Goal: Contribute content: Contribute content

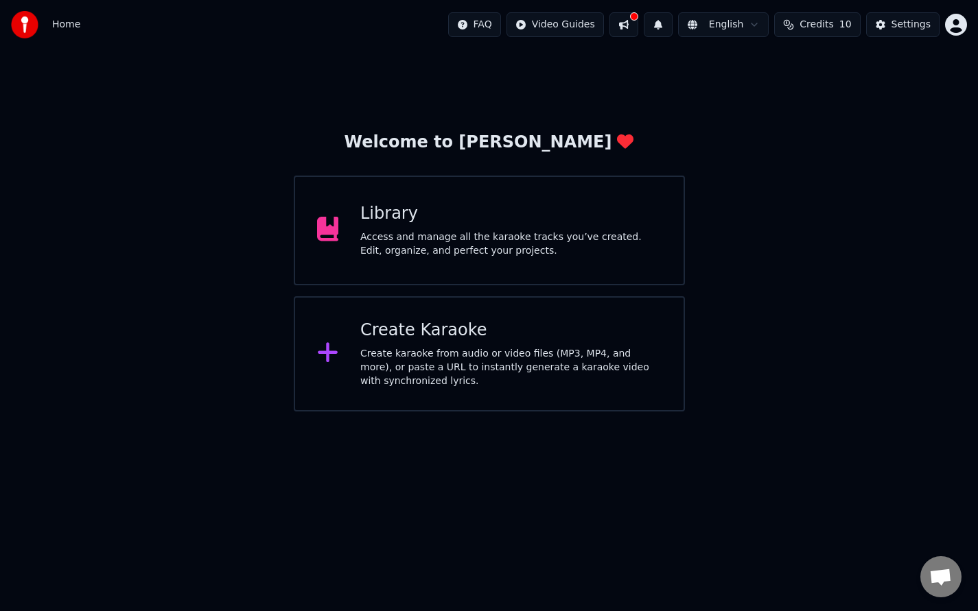
click at [509, 235] on div "Access and manage all the karaoke tracks you’ve created. Edit, organize, and pe…" at bounding box center [510, 244] width 301 height 27
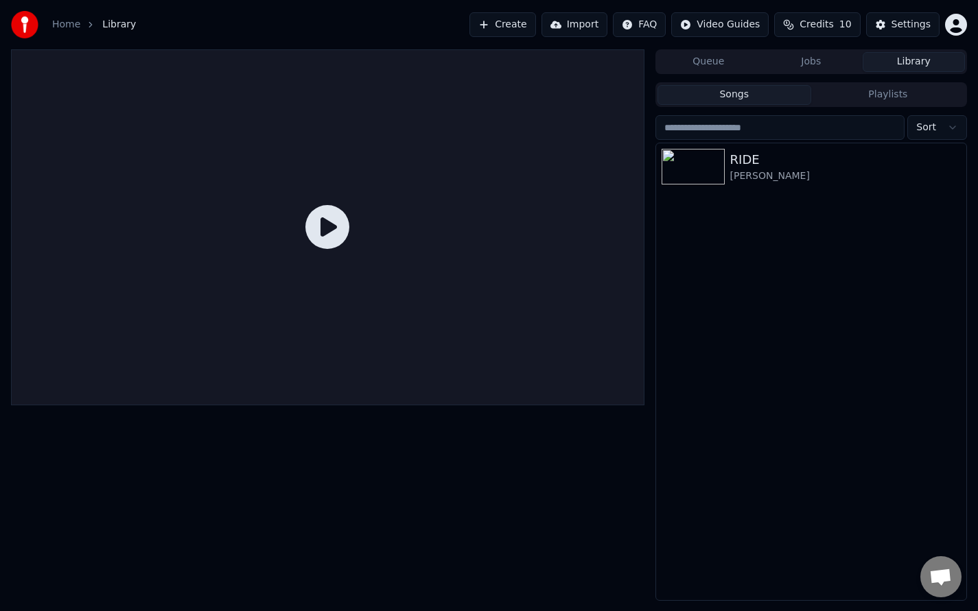
click at [968, 27] on div "Home Library Create Import FAQ Video Guides Credits 10 Settings" at bounding box center [489, 24] width 978 height 49
click at [959, 27] on html "Home Library Create Import FAQ Video Guides Credits 10 Settings Queue Jobs Libr…" at bounding box center [489, 305] width 978 height 611
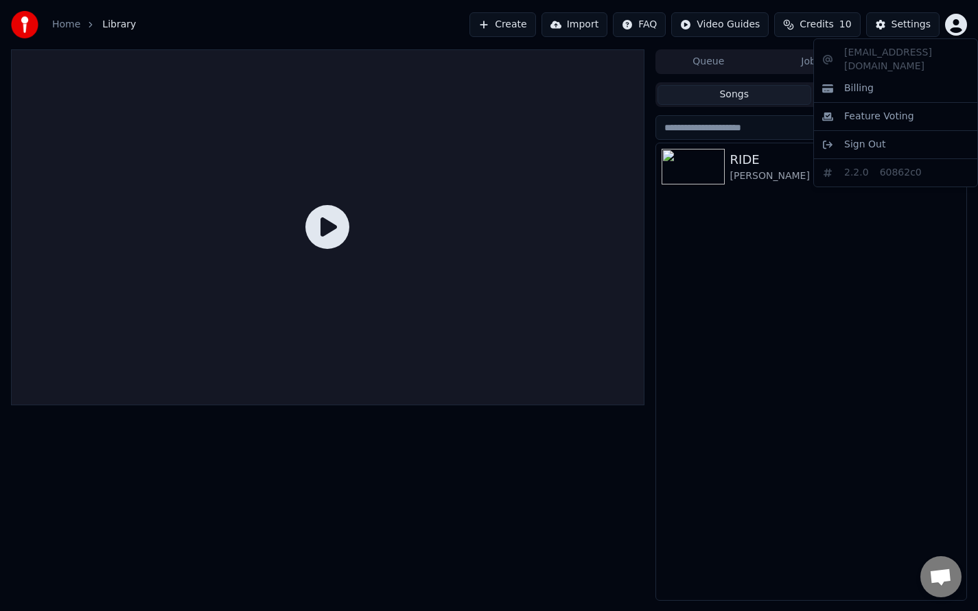
click at [959, 27] on html "Home Library Create Import FAQ Video Guides Credits 10 Settings Queue Jobs Libr…" at bounding box center [489, 305] width 978 height 611
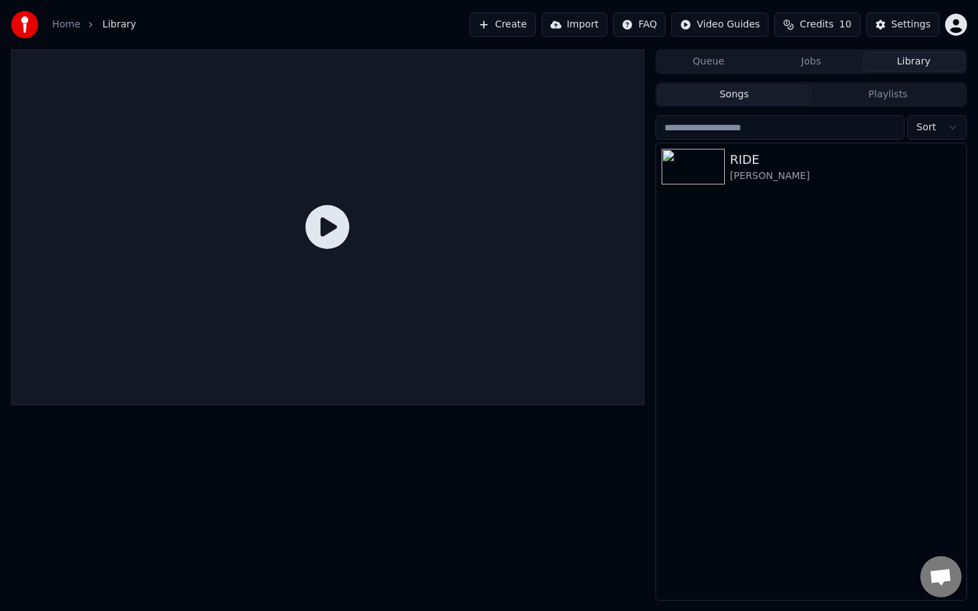
click at [115, 25] on span "Library" at bounding box center [119, 25] width 34 height 14
click at [83, 27] on div "Home" at bounding box center [73, 25] width 43 height 14
click at [74, 27] on link "Home" at bounding box center [66, 25] width 28 height 14
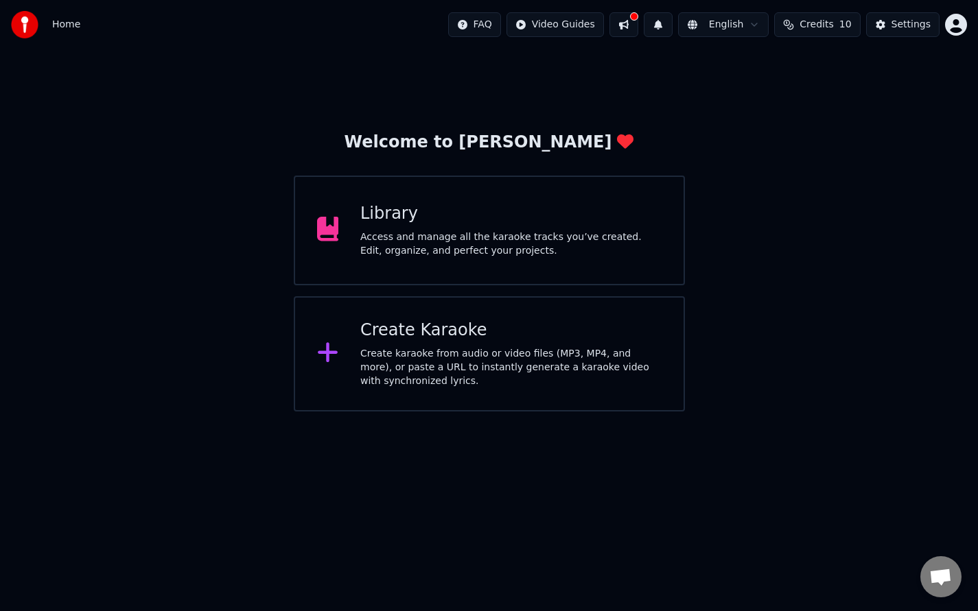
click at [404, 217] on div "Library" at bounding box center [510, 214] width 301 height 22
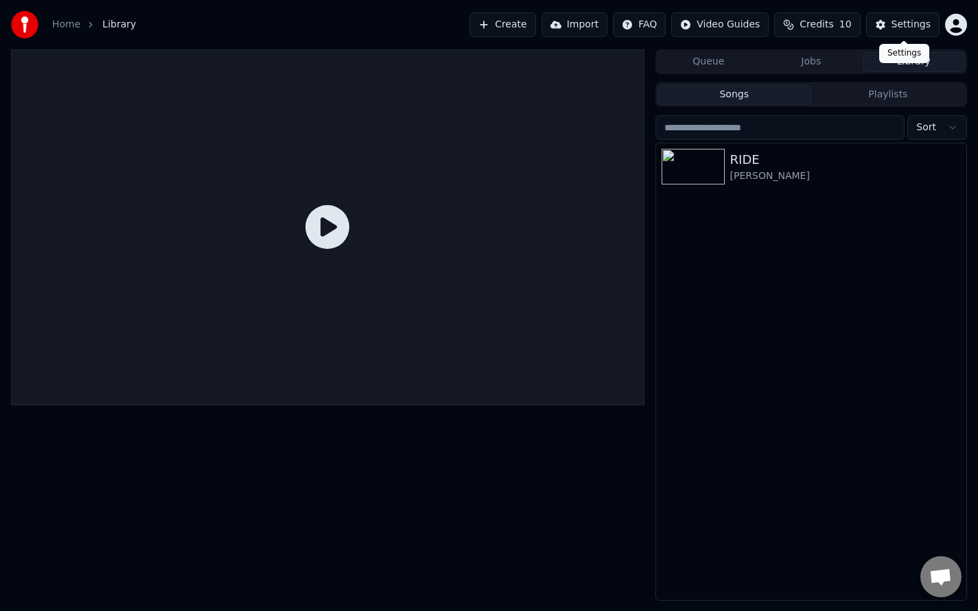
click at [833, 21] on span "Credits" at bounding box center [817, 25] width 34 height 14
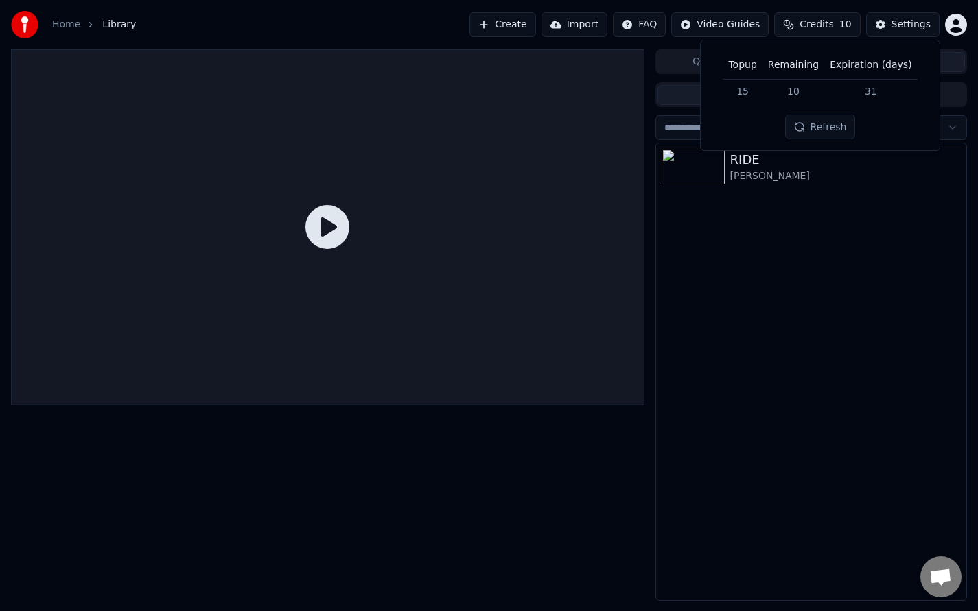
click at [833, 21] on span "Credits" at bounding box center [817, 25] width 34 height 14
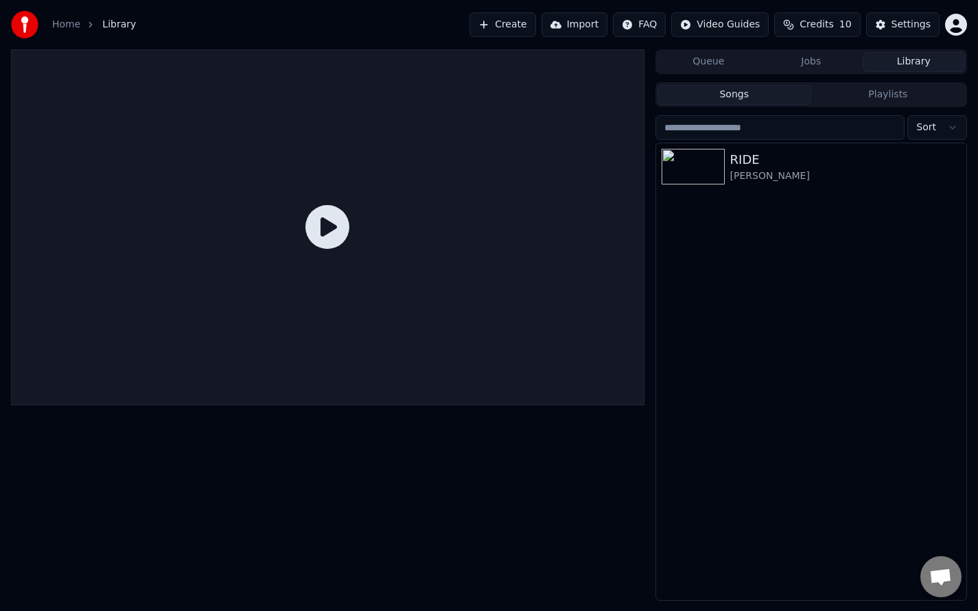
click at [607, 35] on button "Import" at bounding box center [574, 24] width 66 height 25
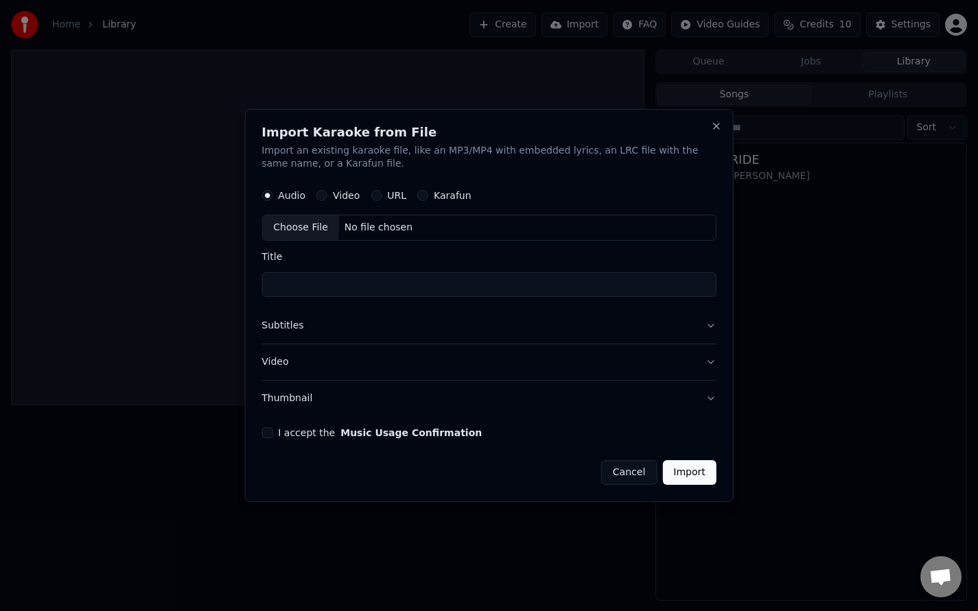
click at [357, 111] on div "Import Karaoke from File Import an existing karaoke file, like an MP3/MP4 with …" at bounding box center [488, 306] width 489 height 394
click at [642, 471] on button "Cancel" at bounding box center [629, 472] width 56 height 25
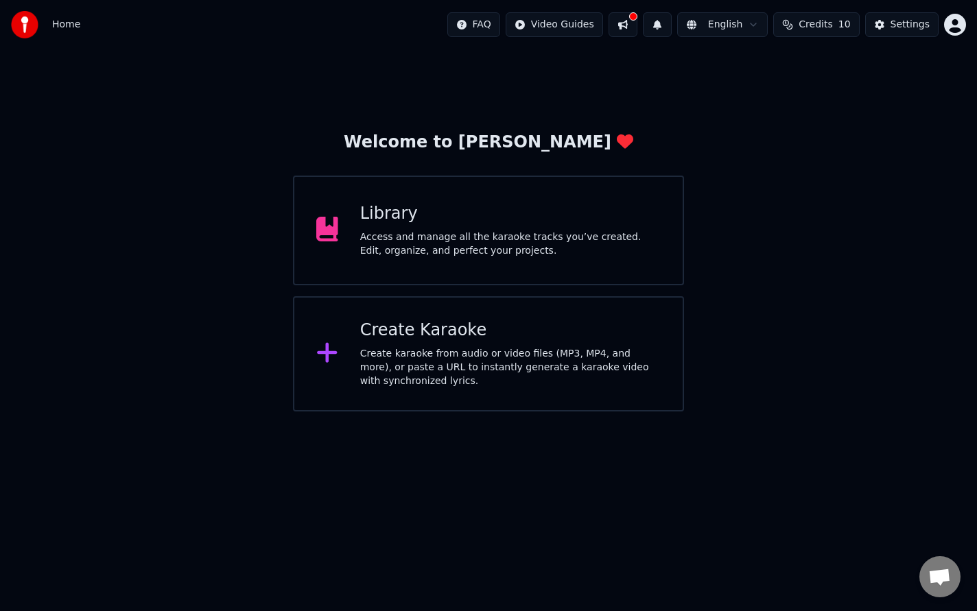
click at [621, 252] on div "Access and manage all the karaoke tracks you’ve created. Edit, organize, and pe…" at bounding box center [510, 244] width 301 height 27
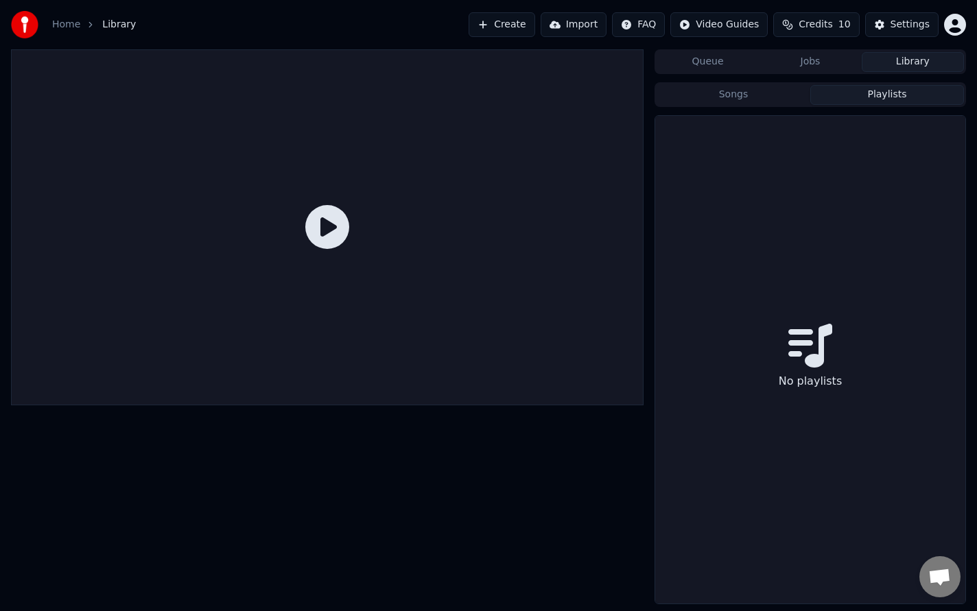
click at [865, 86] on button "Playlists" at bounding box center [887, 95] width 154 height 20
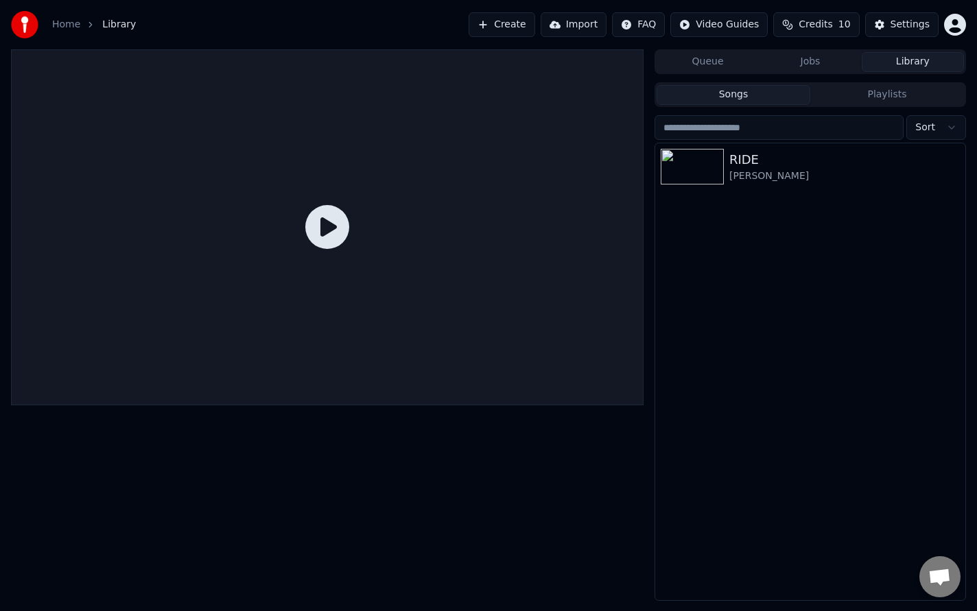
click at [789, 101] on button "Songs" at bounding box center [734, 95] width 154 height 20
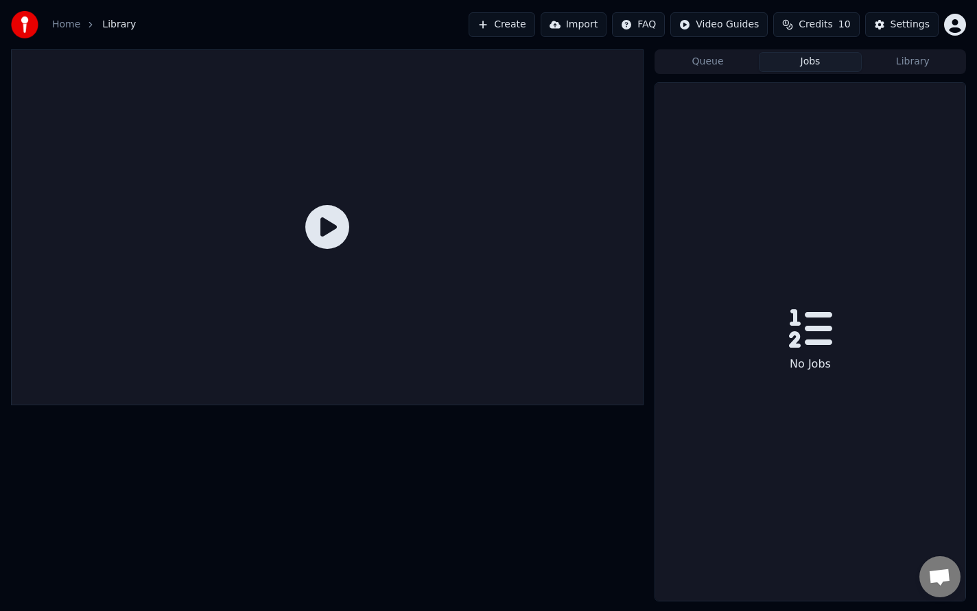
click at [806, 65] on button "Jobs" at bounding box center [810, 62] width 102 height 20
click at [732, 67] on button "Queue" at bounding box center [708, 62] width 102 height 20
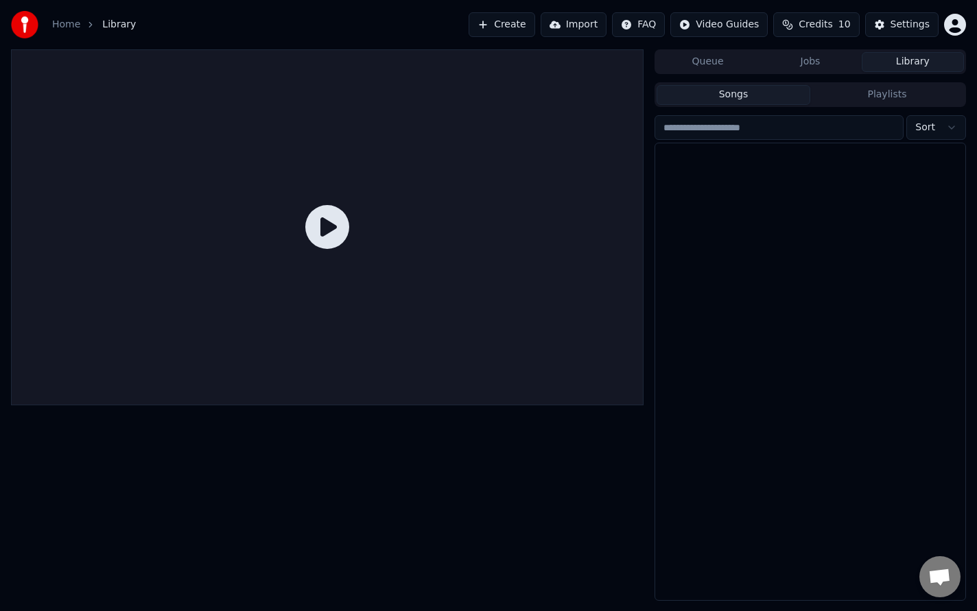
click at [886, 62] on button "Library" at bounding box center [913, 62] width 102 height 20
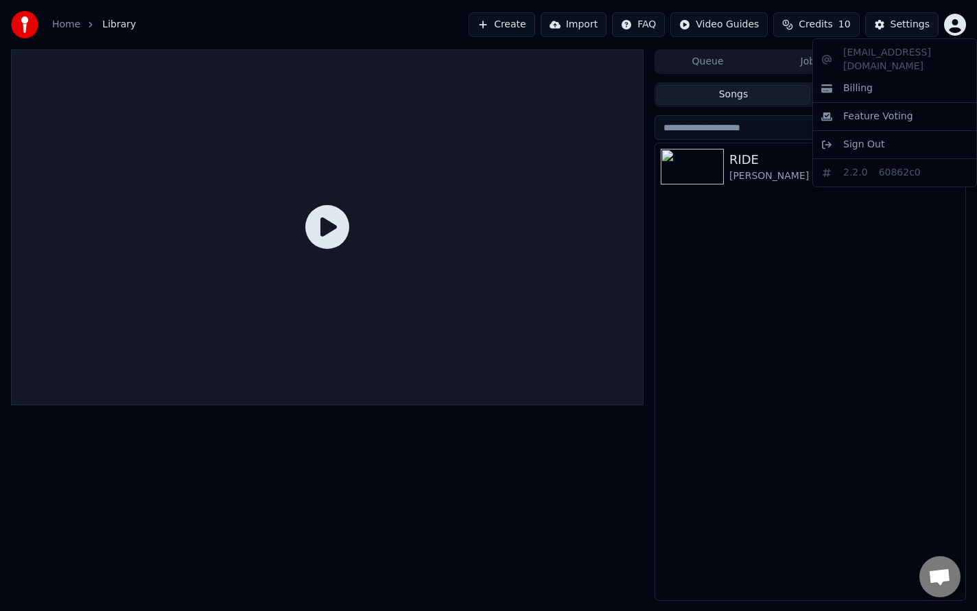
click at [954, 25] on html "Home Library Create Import FAQ Video Guides Credits 10 Settings Queue Jobs Libr…" at bounding box center [488, 305] width 977 height 611
click at [909, 27] on html "Home Library Create Import FAQ Video Guides Credits 10 Settings Queue Jobs Libr…" at bounding box center [488, 305] width 977 height 611
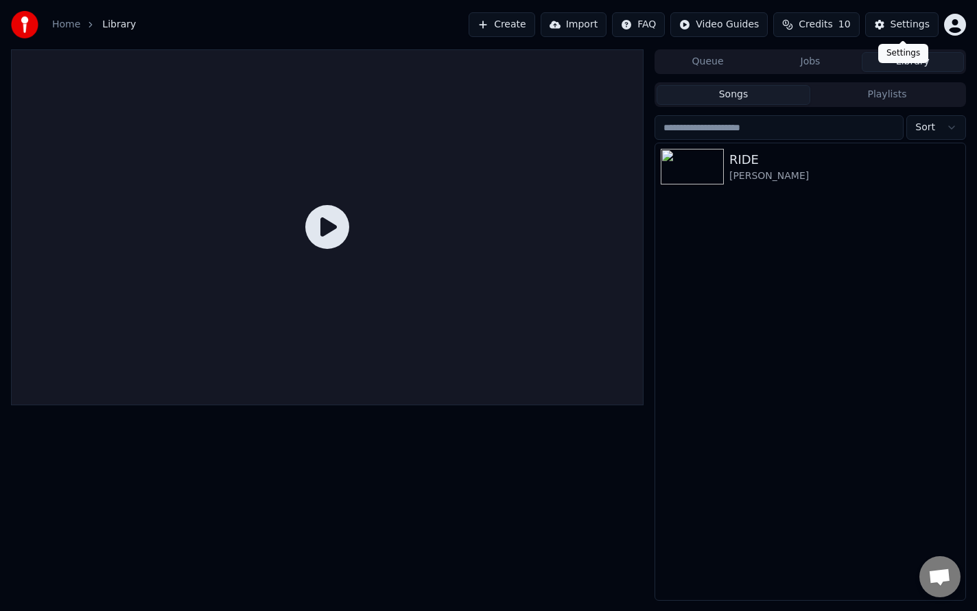
click at [913, 54] on div "Settings Settings" at bounding box center [903, 53] width 50 height 19
click at [885, 26] on button "Settings" at bounding box center [901, 24] width 73 height 25
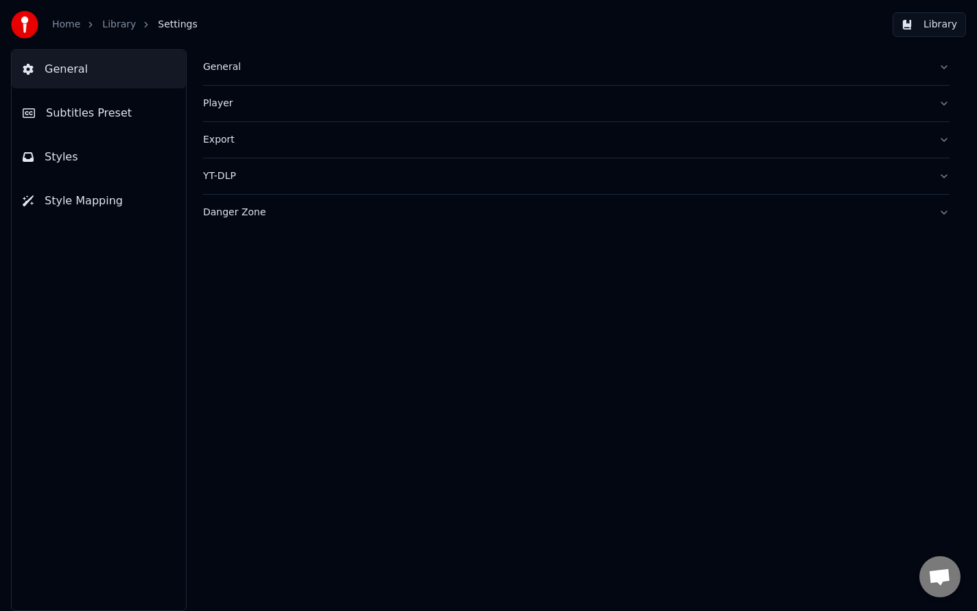
click at [240, 143] on div "Export" at bounding box center [565, 140] width 725 height 14
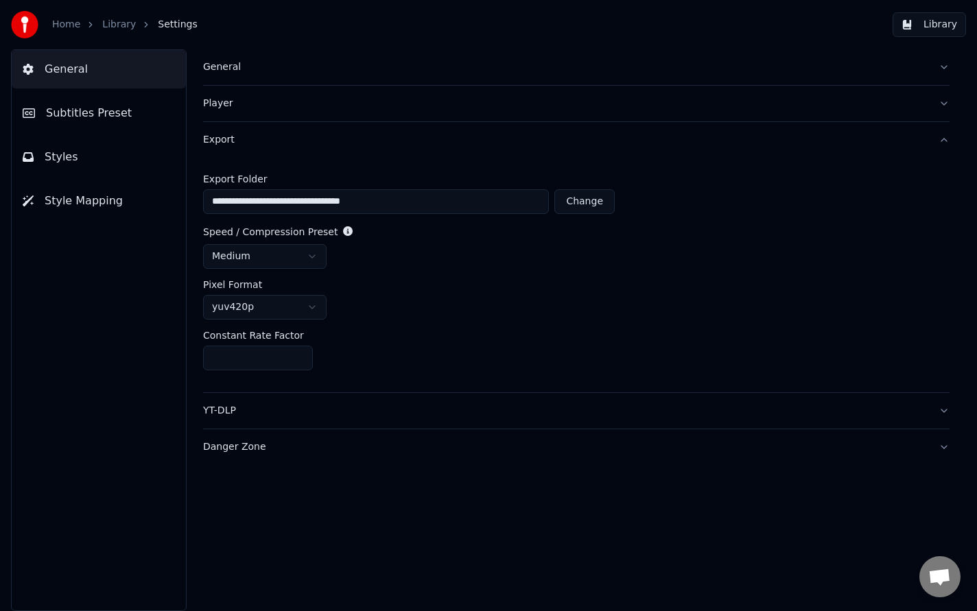
click at [237, 138] on div "Export" at bounding box center [565, 140] width 725 height 14
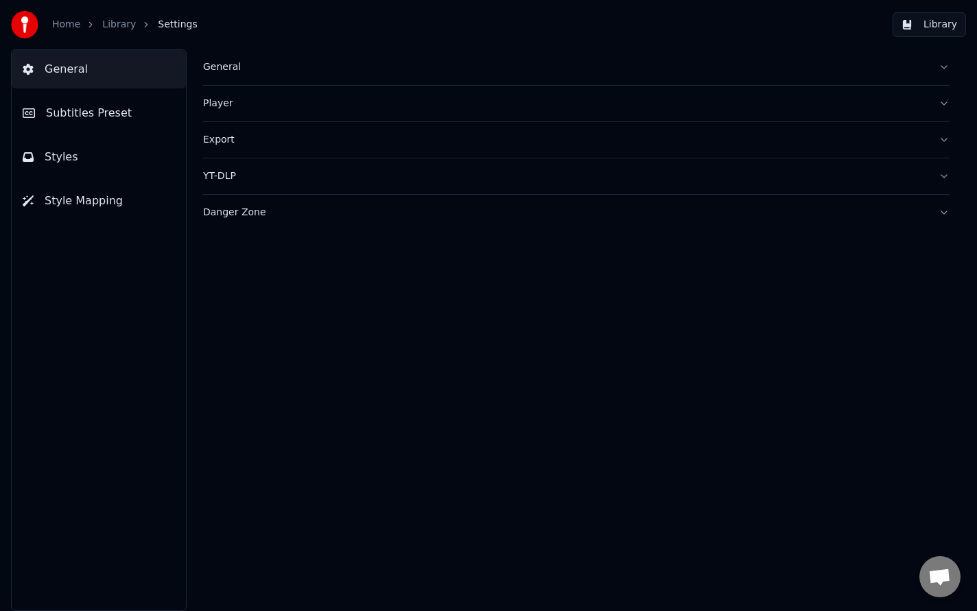
click at [84, 112] on span "Subtitles Preset" at bounding box center [89, 113] width 86 height 16
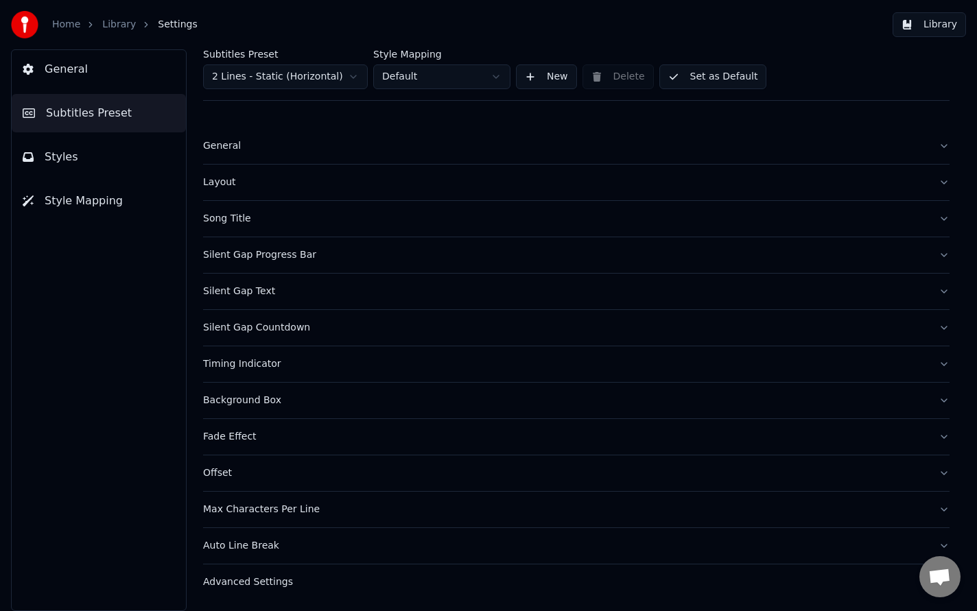
click at [103, 26] on link "Library" at bounding box center [119, 25] width 34 height 14
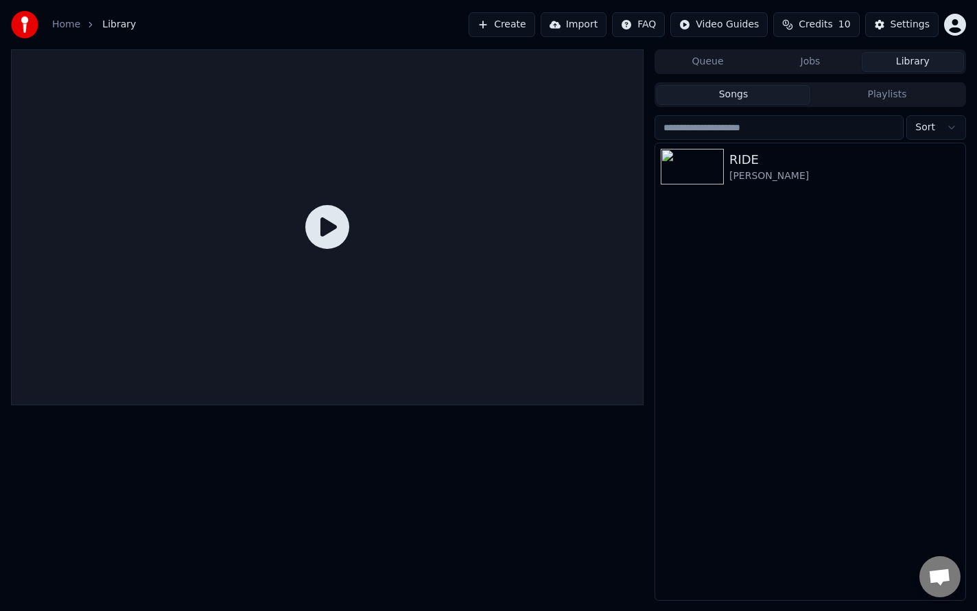
click at [80, 27] on div "Home" at bounding box center [73, 25] width 43 height 14
click at [67, 25] on link "Home" at bounding box center [66, 25] width 28 height 14
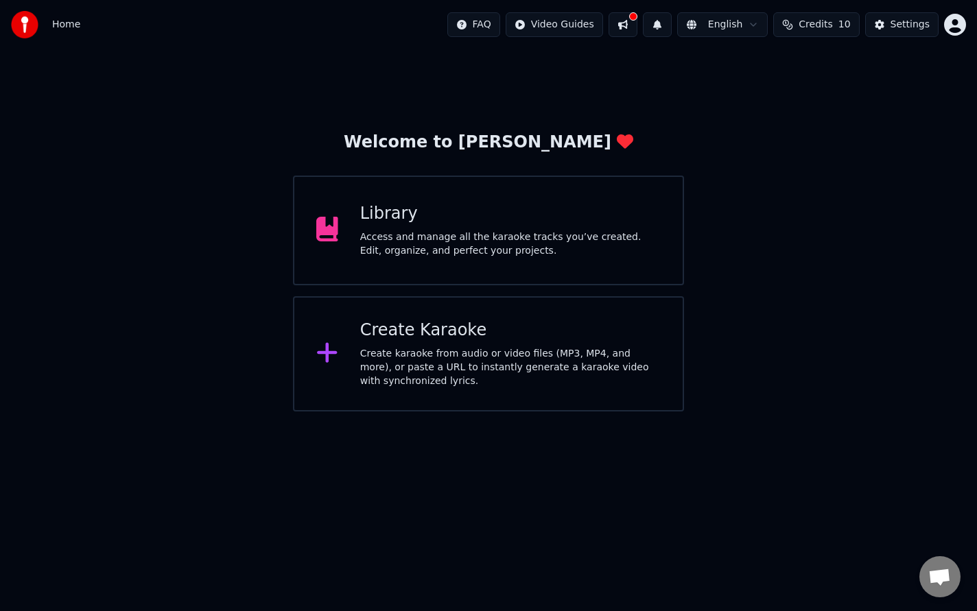
click at [67, 25] on span "Home" at bounding box center [66, 25] width 28 height 14
click at [623, 23] on button at bounding box center [623, 24] width 29 height 25
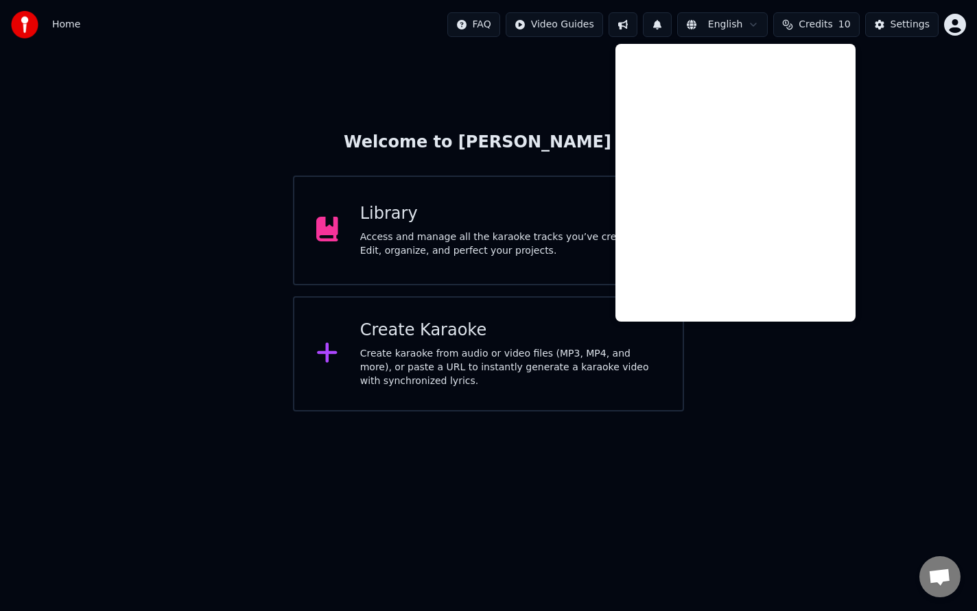
click at [647, 21] on div "FAQ Video Guides English Credits 10 Settings" at bounding box center [706, 24] width 519 height 25
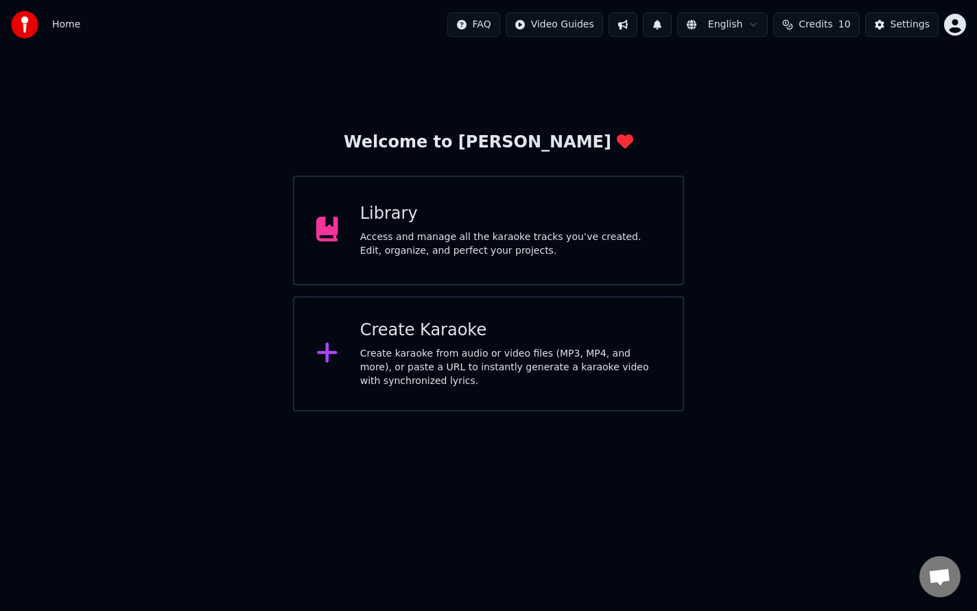
click at [666, 23] on button at bounding box center [657, 24] width 29 height 25
click at [719, 25] on html "Home FAQ Video Guides English Credits 10 Settings Welcome to Youka Library Acce…" at bounding box center [488, 206] width 977 height 412
click at [821, 36] on button "Credits 10" at bounding box center [816, 24] width 86 height 25
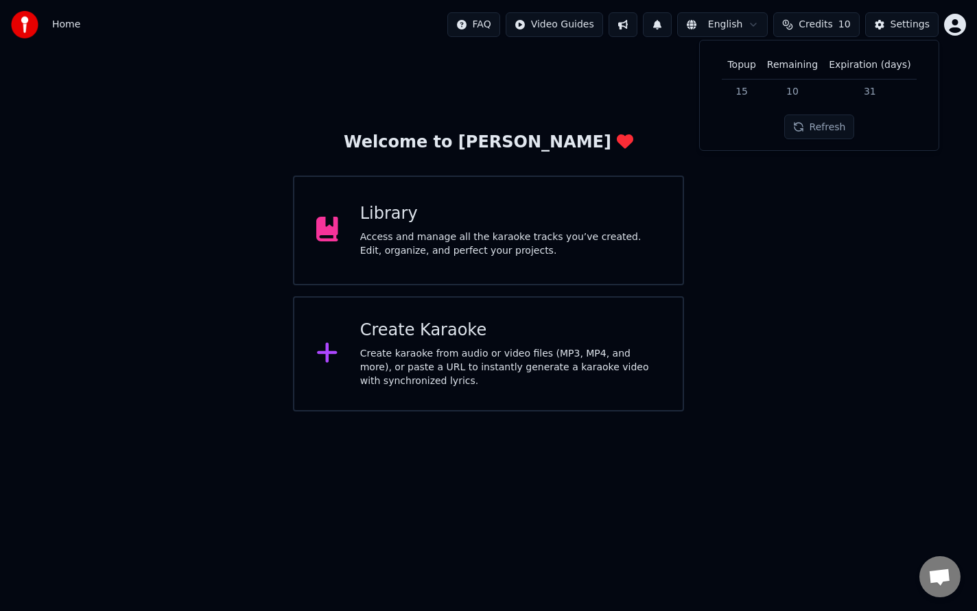
click at [820, 31] on span "Credits" at bounding box center [816, 25] width 34 height 14
click at [818, 27] on span "Credits" at bounding box center [816, 25] width 34 height 14
click at [750, 65] on th "Topup" at bounding box center [741, 64] width 39 height 27
click at [750, 91] on td "15" at bounding box center [741, 91] width 39 height 25
click at [815, 126] on button "Refresh" at bounding box center [819, 127] width 71 height 25
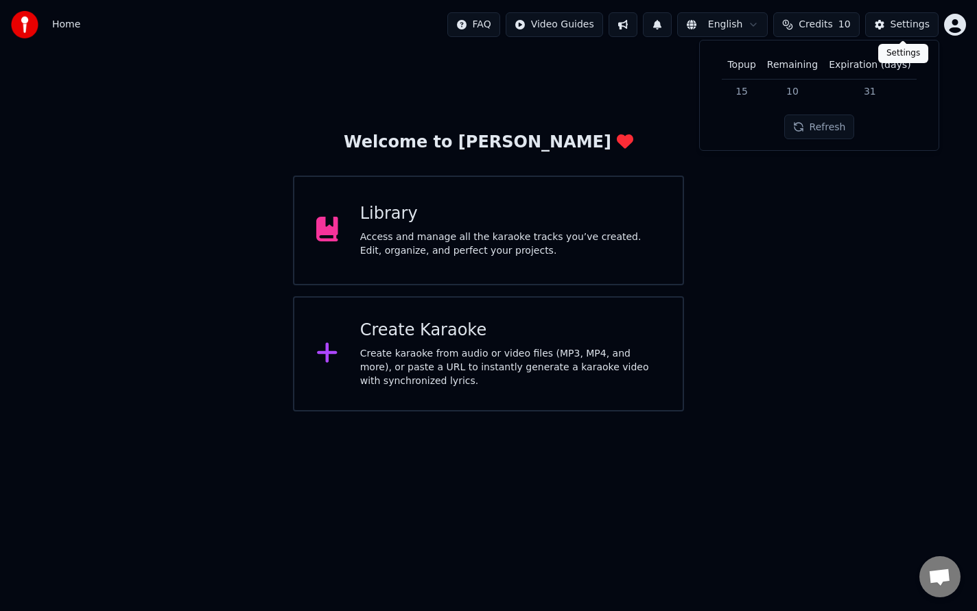
click at [901, 26] on div "Settings" at bounding box center [910, 25] width 39 height 14
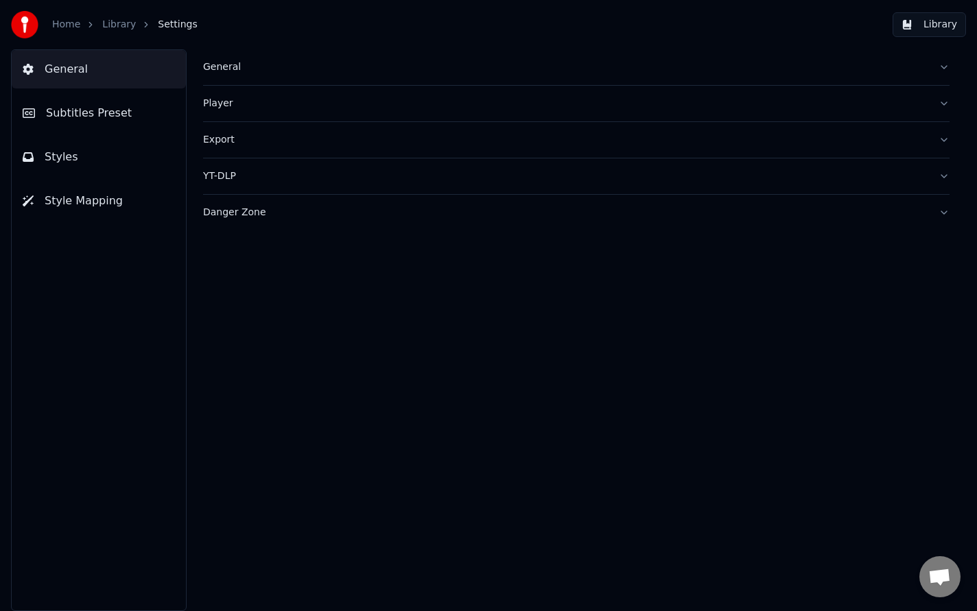
click at [504, 69] on div "General" at bounding box center [565, 67] width 725 height 14
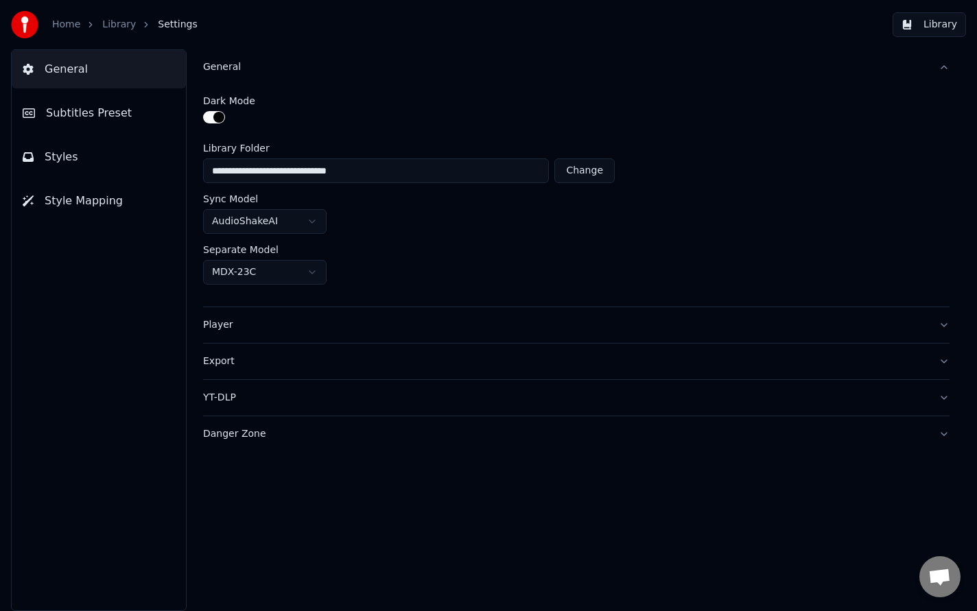
click at [504, 69] on div "General" at bounding box center [565, 67] width 725 height 14
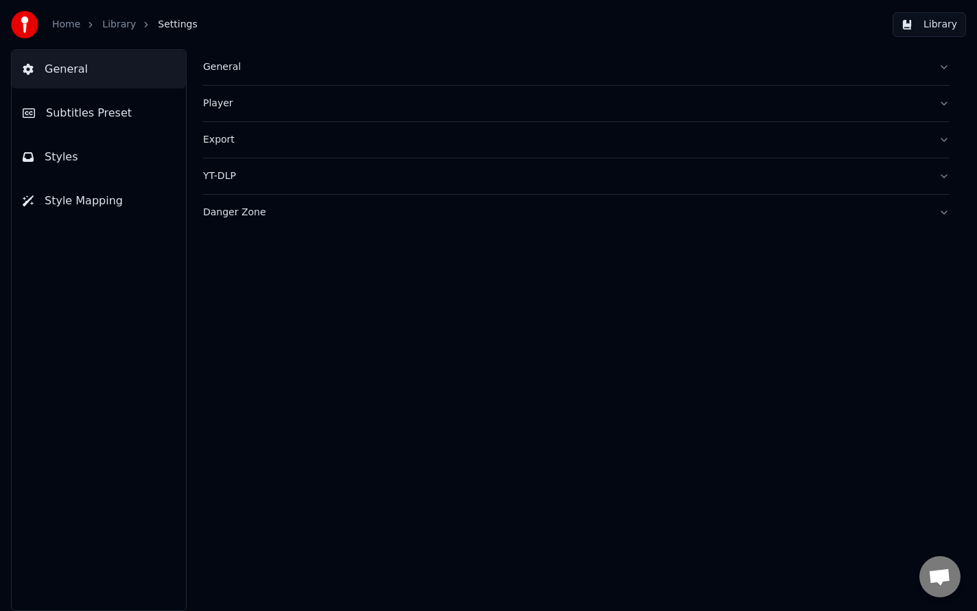
click at [71, 29] on link "Home" at bounding box center [66, 25] width 28 height 14
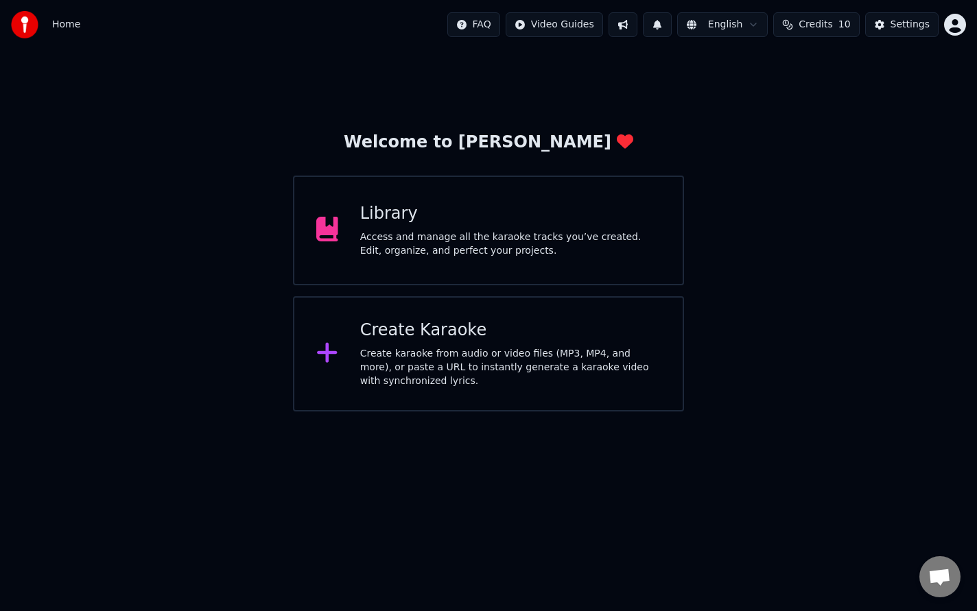
click at [468, 261] on div "Library Access and manage all the karaoke tracks you’ve created. Edit, organize…" at bounding box center [488, 231] width 391 height 110
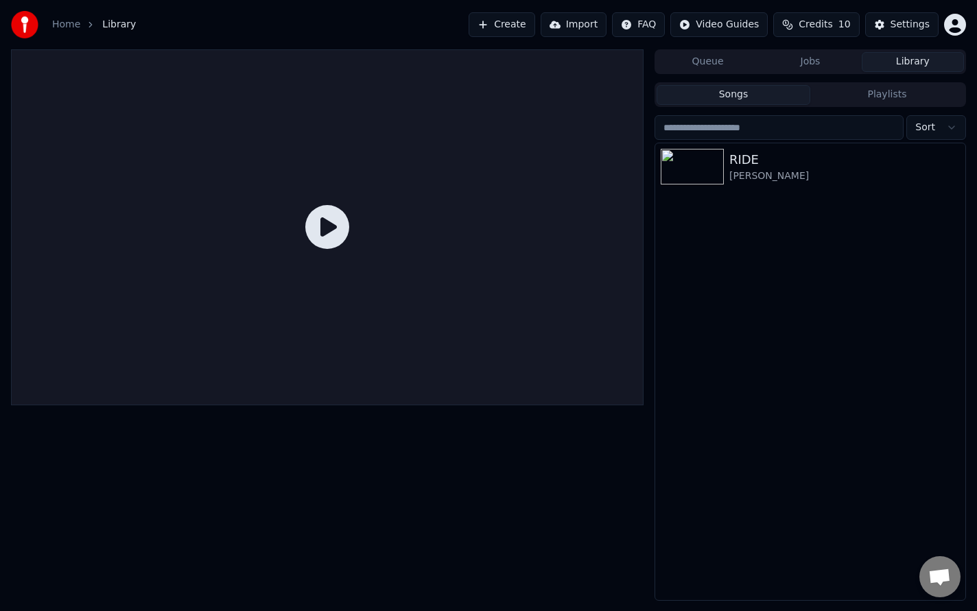
click at [65, 28] on link "Home" at bounding box center [66, 25] width 28 height 14
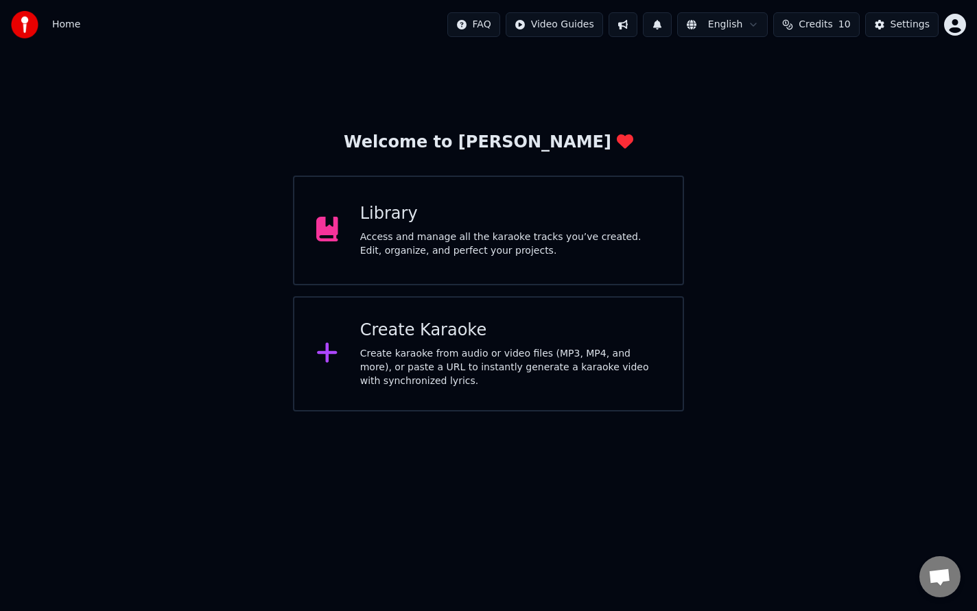
click at [355, 240] on div "Library Access and manage all the karaoke tracks you’ve created. Edit, organize…" at bounding box center [488, 231] width 391 height 110
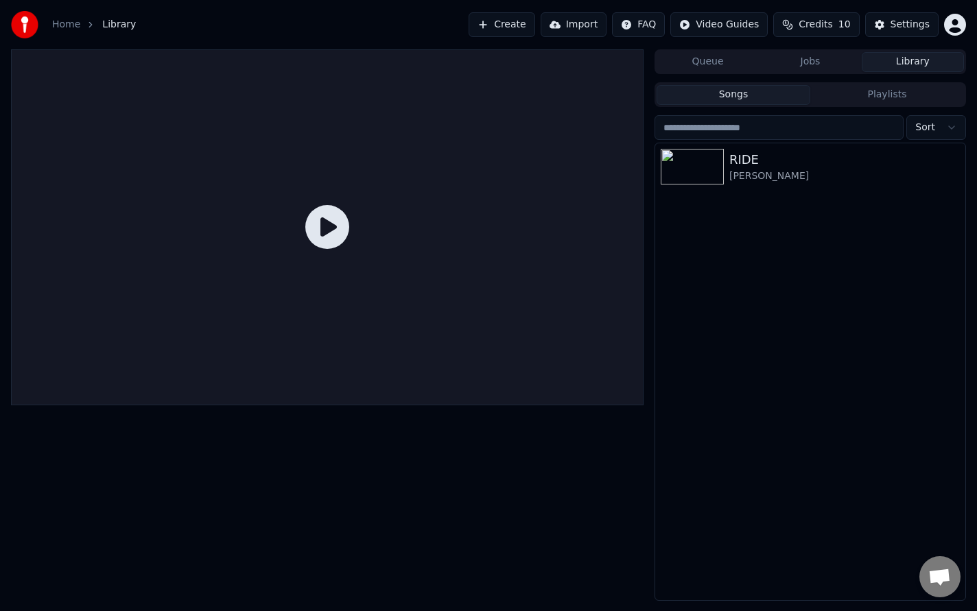
click at [428, 187] on div at bounding box center [327, 227] width 633 height 356
click at [789, 160] on div "RIDE" at bounding box center [838, 159] width 217 height 19
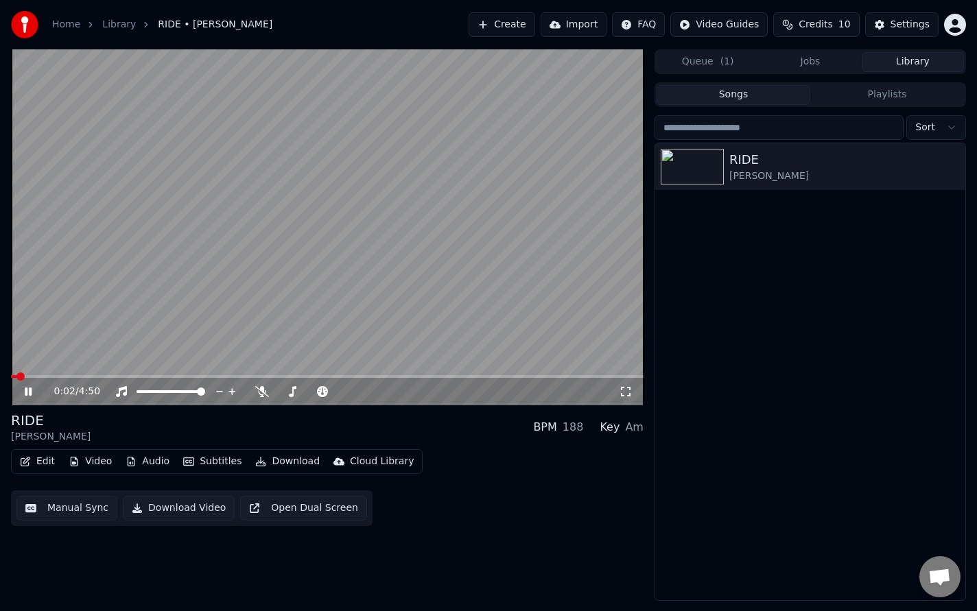
click at [34, 390] on icon at bounding box center [38, 391] width 32 height 11
click at [66, 32] on div "Home Library RIDE • [PERSON_NAME]" at bounding box center [141, 24] width 261 height 27
click at [63, 25] on link "Home" at bounding box center [66, 25] width 28 height 14
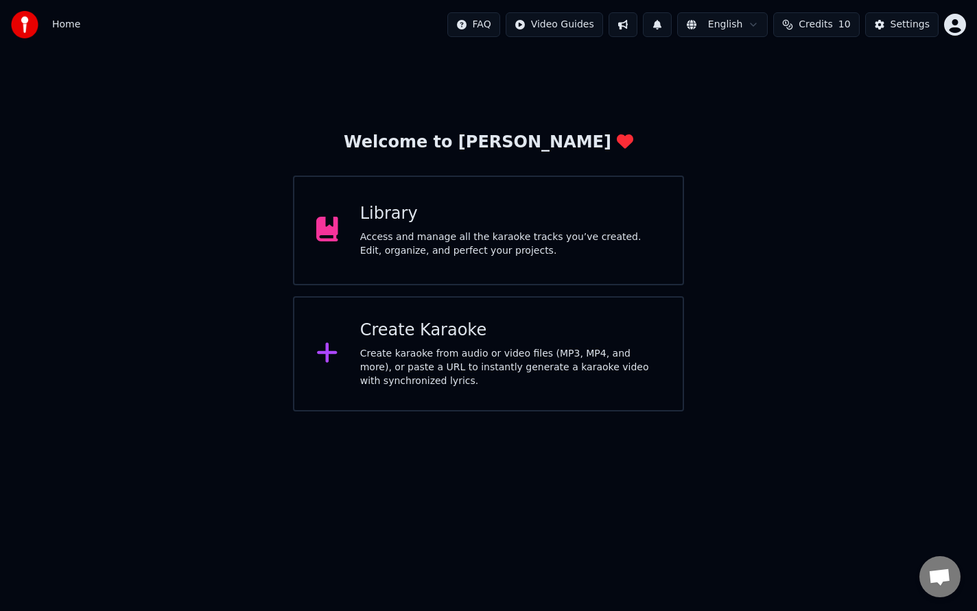
click at [493, 248] on div "Access and manage all the karaoke tracks you’ve created. Edit, organize, and pe…" at bounding box center [510, 244] width 301 height 27
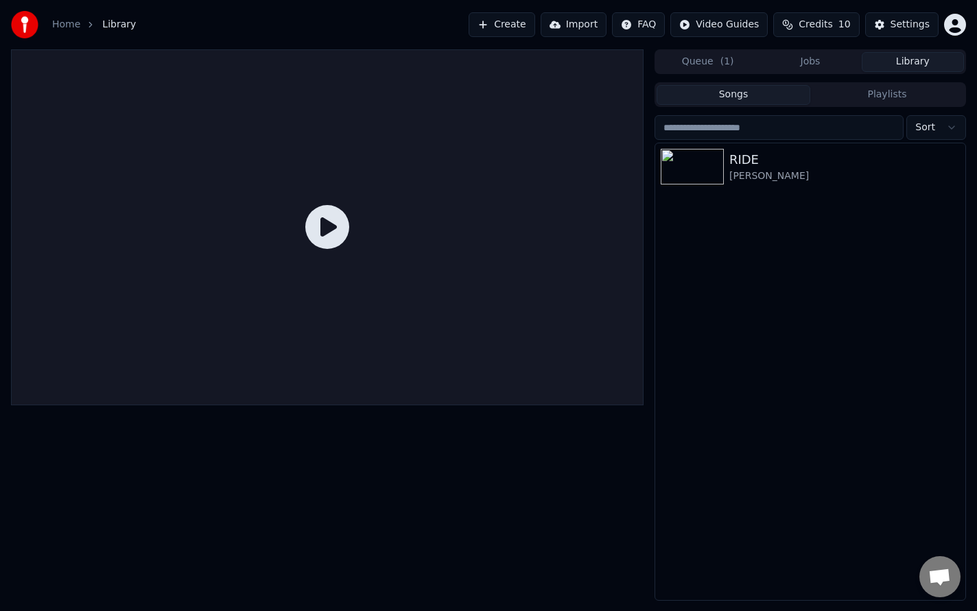
click at [84, 32] on div "Home Library" at bounding box center [73, 24] width 125 height 27
click at [69, 24] on link "Home" at bounding box center [66, 25] width 28 height 14
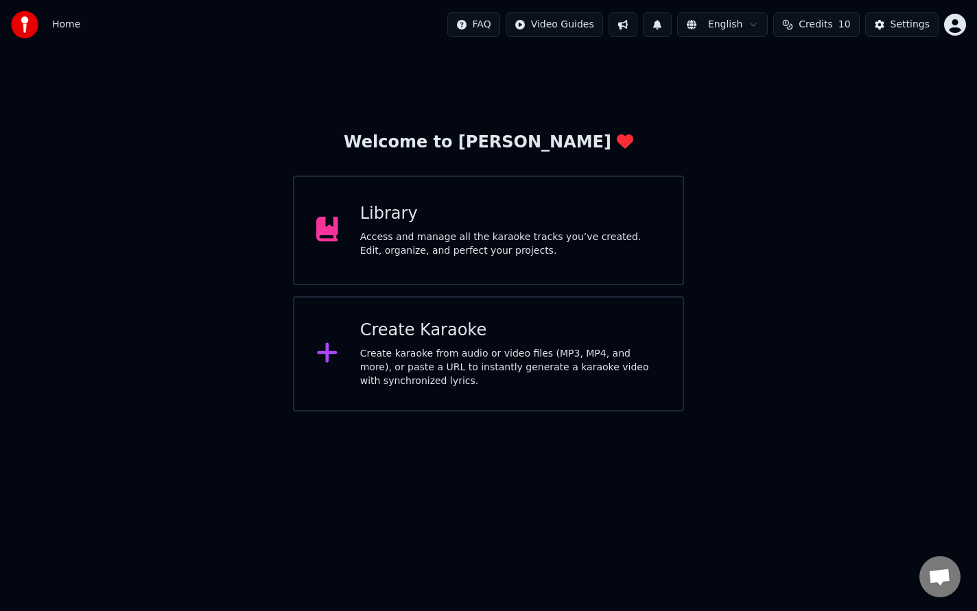
click at [68, 21] on span "Home" at bounding box center [66, 25] width 28 height 14
click at [546, 346] on div "Create Karaoke Create karaoke from audio or video files (MP3, MP4, and more), o…" at bounding box center [510, 354] width 301 height 69
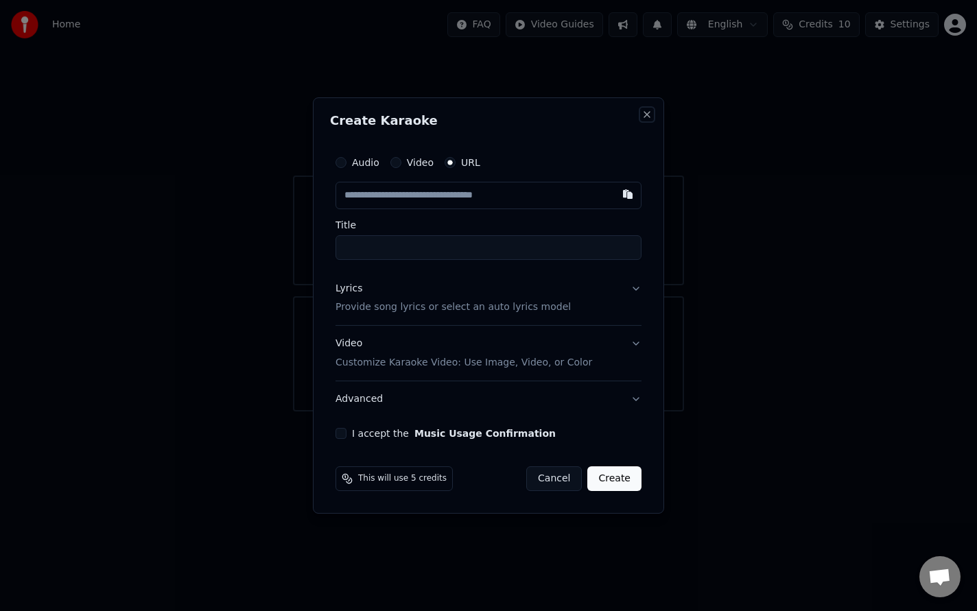
click at [649, 118] on button "Close" at bounding box center [647, 114] width 11 height 11
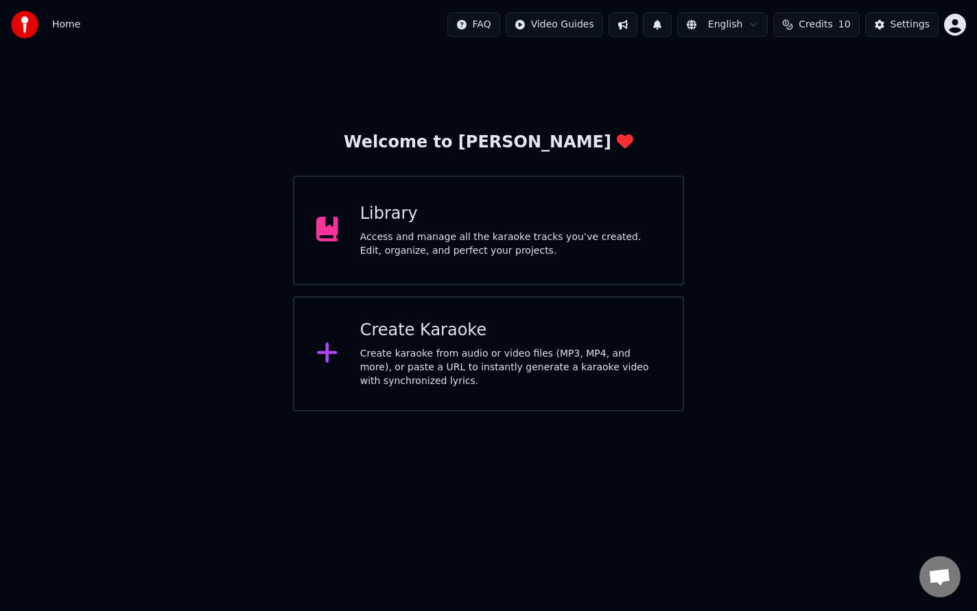
click at [949, 29] on html "Home FAQ Video Guides English Credits 10 Settings Welcome to Youka Library Acce…" at bounding box center [488, 206] width 977 height 412
click at [912, 27] on html "Home FAQ Video Guides English Credits 10 Settings Welcome to Youka Library Acce…" at bounding box center [488, 206] width 977 height 412
click at [890, 21] on button "Settings" at bounding box center [901, 24] width 73 height 25
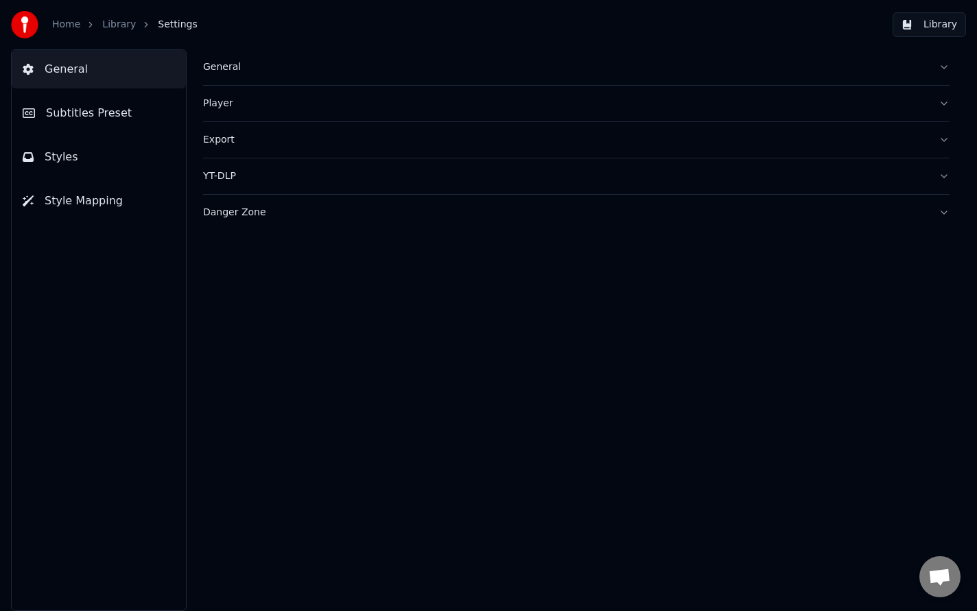
click at [126, 25] on link "Library" at bounding box center [119, 25] width 34 height 14
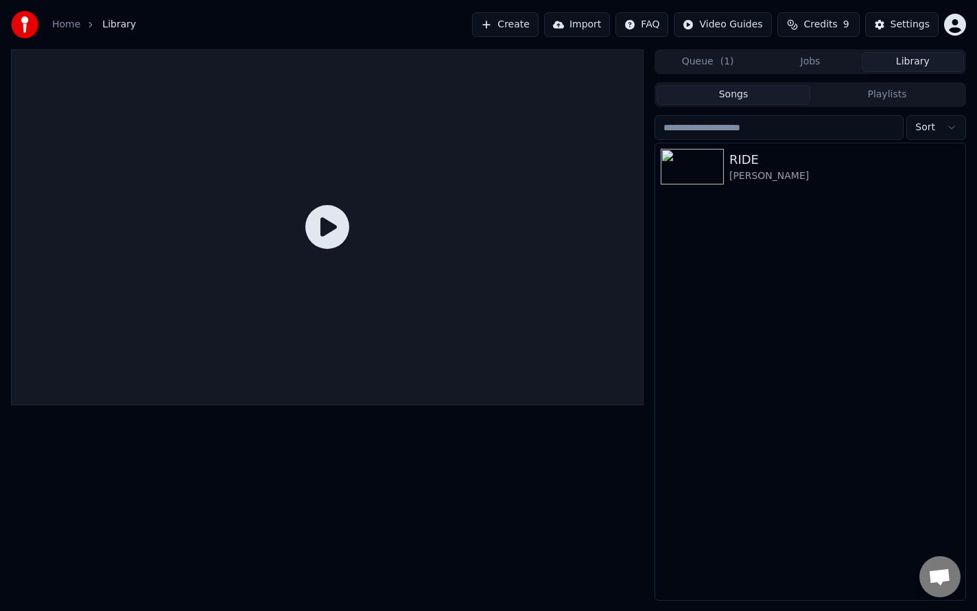
click at [113, 21] on span "Library" at bounding box center [119, 25] width 34 height 14
click at [75, 23] on link "Home" at bounding box center [66, 25] width 28 height 14
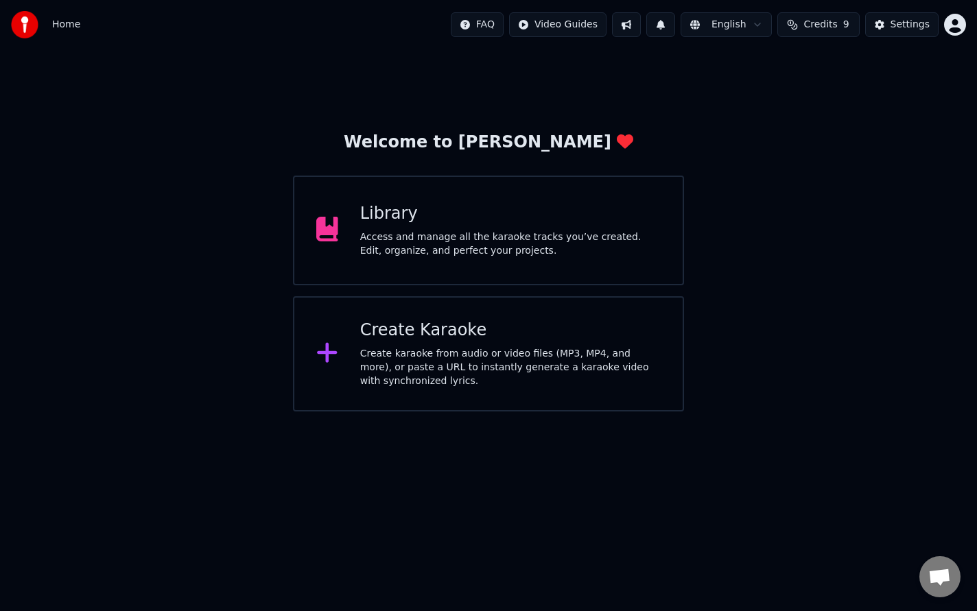
click at [454, 329] on div "Create Karaoke" at bounding box center [510, 331] width 301 height 22
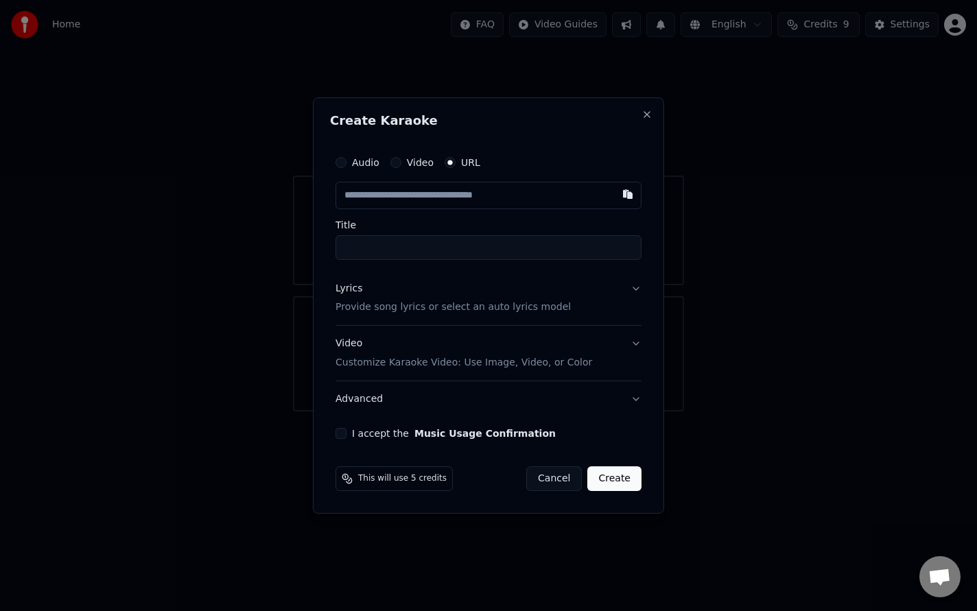
click at [393, 201] on input "text" at bounding box center [489, 195] width 306 height 27
click at [383, 312] on p "Provide song lyrics or select an auto lyrics model" at bounding box center [453, 308] width 235 height 14
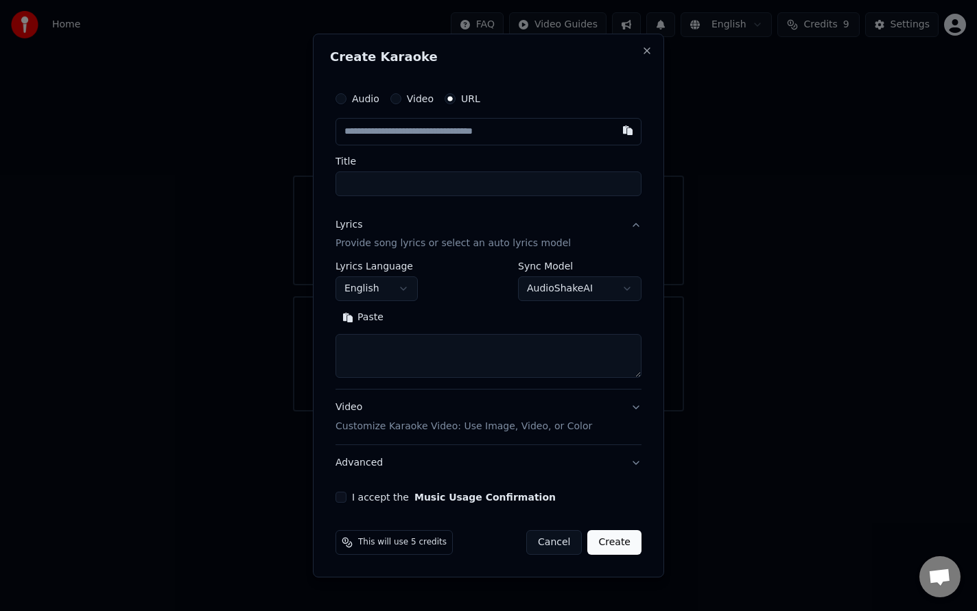
click at [404, 348] on textarea at bounding box center [489, 357] width 306 height 44
paste textarea "******"
type textarea "******"
paste textarea "**********"
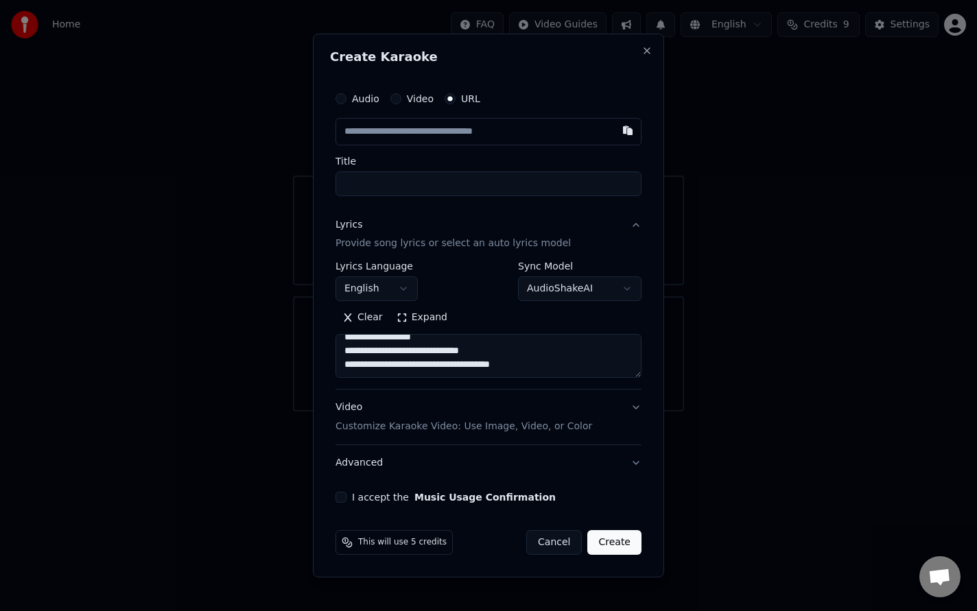
type textarea "**********"
click at [362, 99] on label "Audio" at bounding box center [365, 99] width 27 height 10
click at [347, 99] on button "Audio" at bounding box center [341, 98] width 11 height 11
click at [363, 130] on div "Choose File" at bounding box center [374, 131] width 77 height 25
click at [519, 181] on input "Title" at bounding box center [489, 183] width 306 height 25
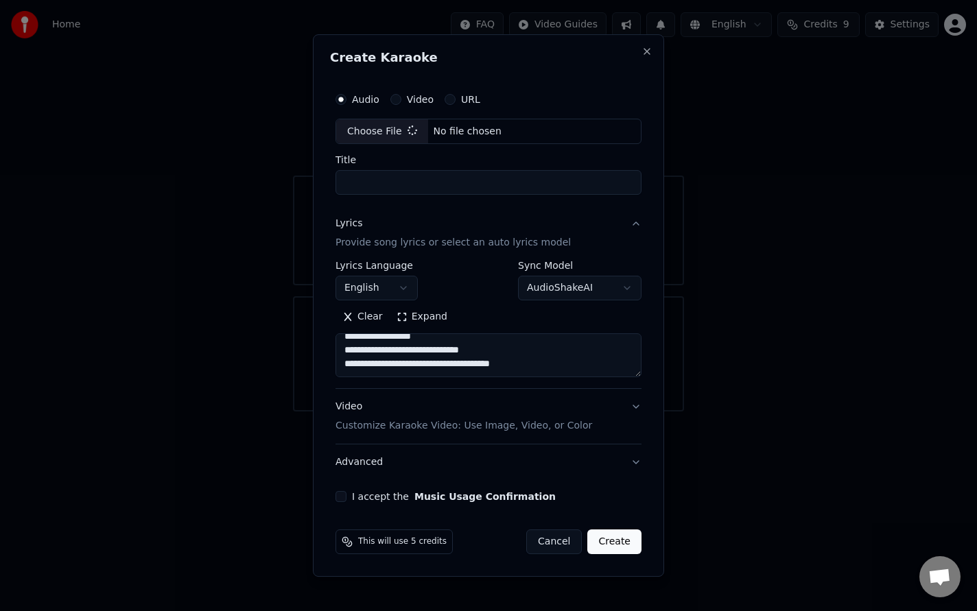
type input "**********"
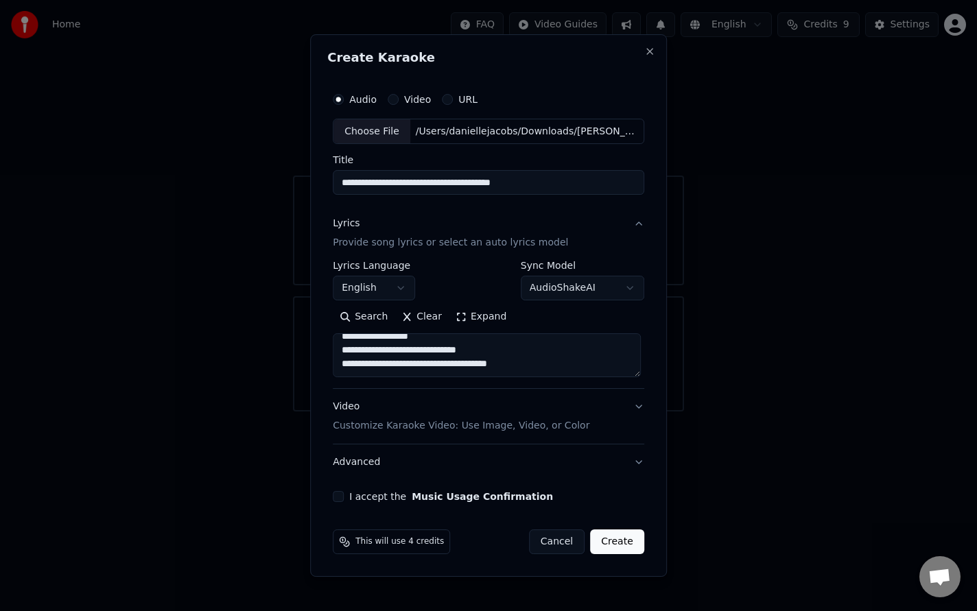
click at [546, 428] on p "Customize Karaoke Video: Use Image, Video, or Color" at bounding box center [461, 426] width 257 height 14
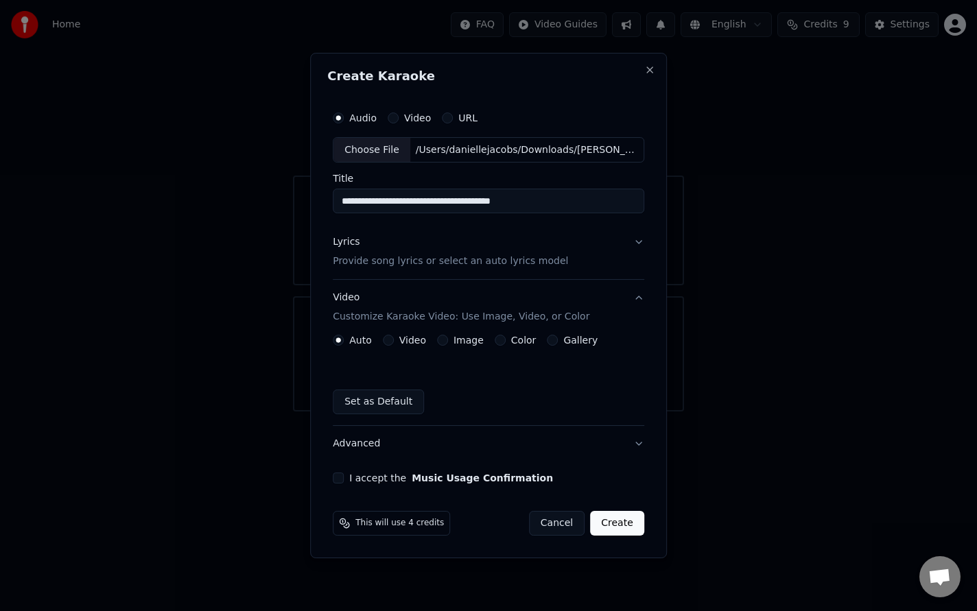
click at [640, 296] on button "Video Customize Karaoke Video: Use Image, Video, or Color" at bounding box center [489, 308] width 312 height 55
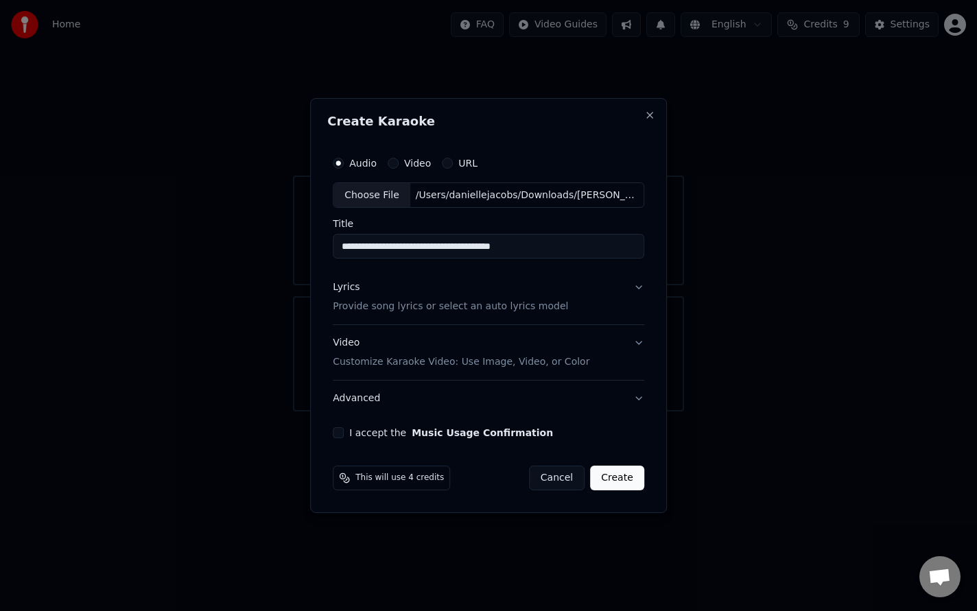
click at [342, 431] on button "I accept the Music Usage Confirmation" at bounding box center [338, 433] width 11 height 11
click at [627, 482] on button "Create" at bounding box center [617, 478] width 54 height 25
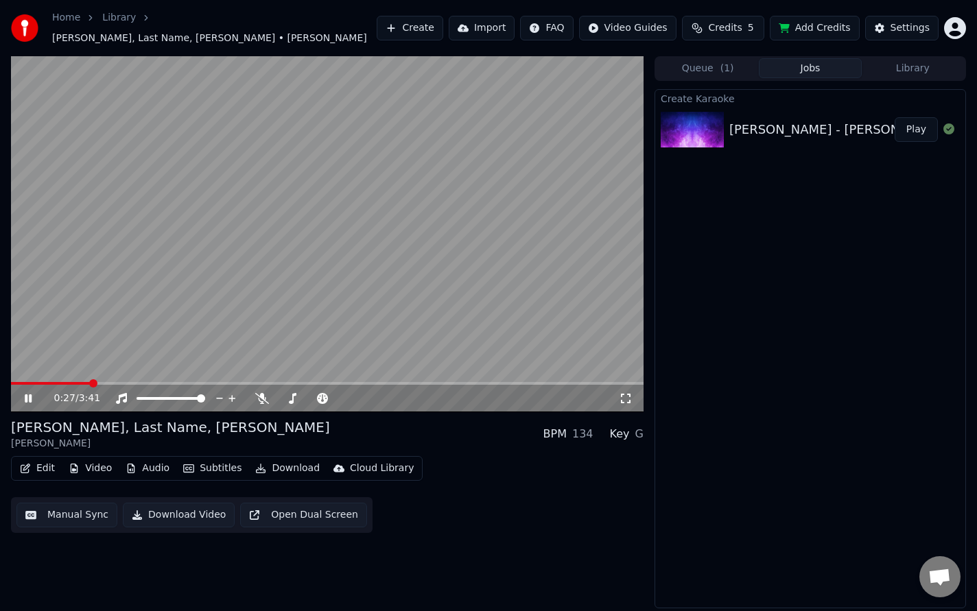
click at [28, 395] on icon at bounding box center [38, 398] width 32 height 11
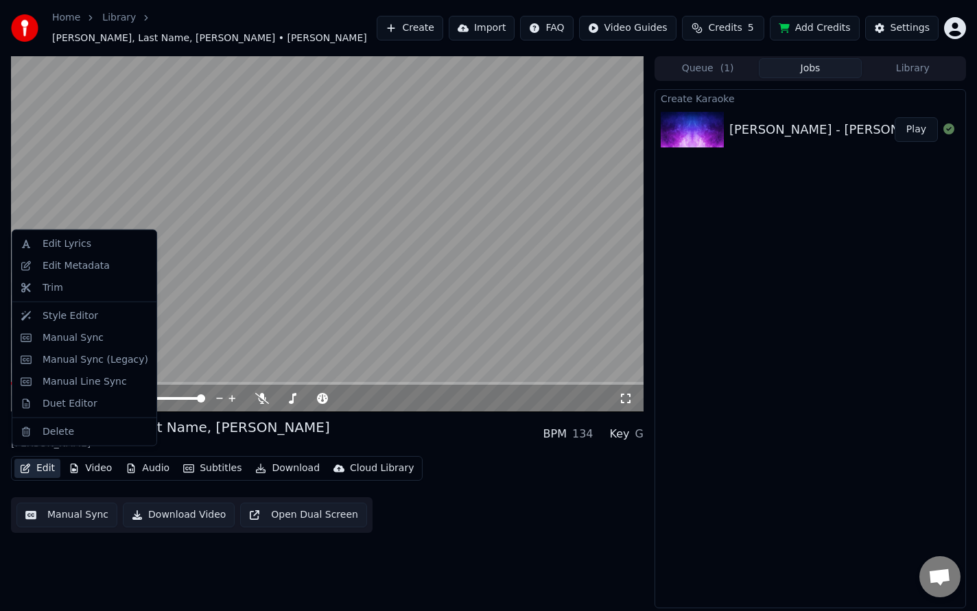
click at [32, 463] on button "Edit" at bounding box center [37, 468] width 46 height 19
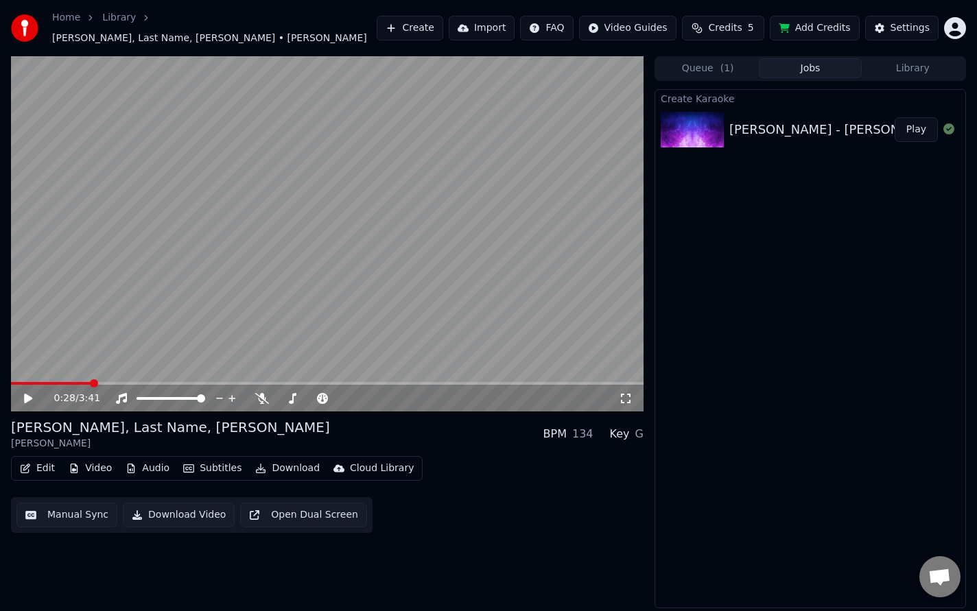
click at [257, 420] on div "[PERSON_NAME], Last Name, [PERSON_NAME] [PERSON_NAME] BPM 134 Key G" at bounding box center [327, 434] width 633 height 33
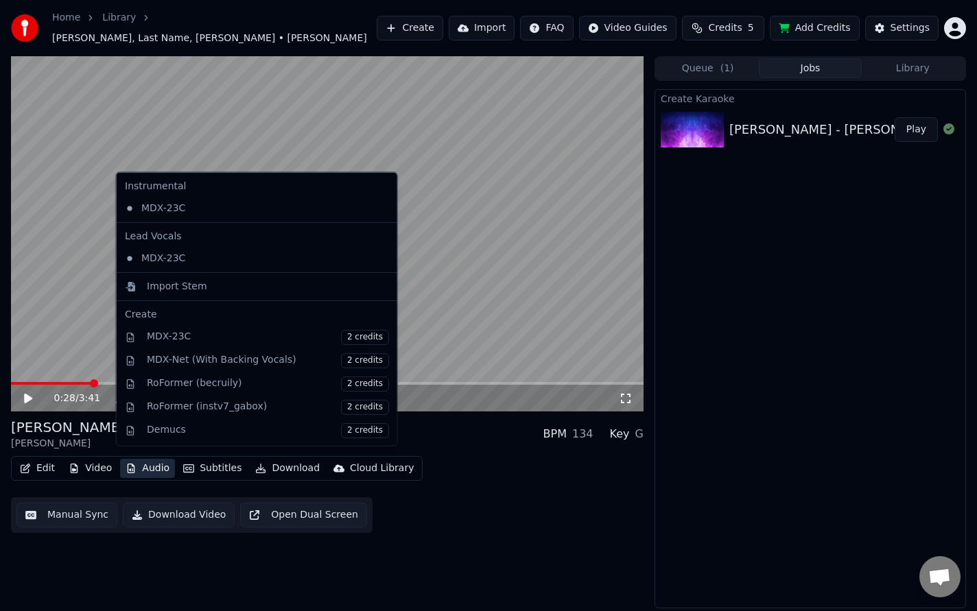
click at [140, 463] on button "Audio" at bounding box center [147, 468] width 55 height 19
click at [177, 255] on div "MDX-23C" at bounding box center [246, 258] width 255 height 22
click at [132, 464] on icon "button" at bounding box center [132, 469] width 8 height 10
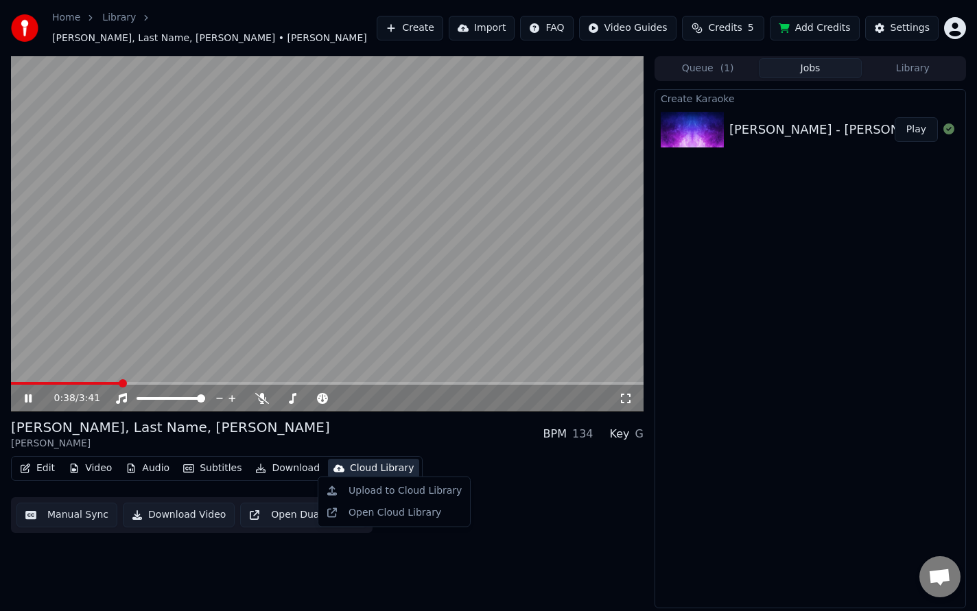
click at [621, 430] on div "Key" at bounding box center [620, 434] width 20 height 16
click at [638, 429] on div "G" at bounding box center [639, 434] width 8 height 16
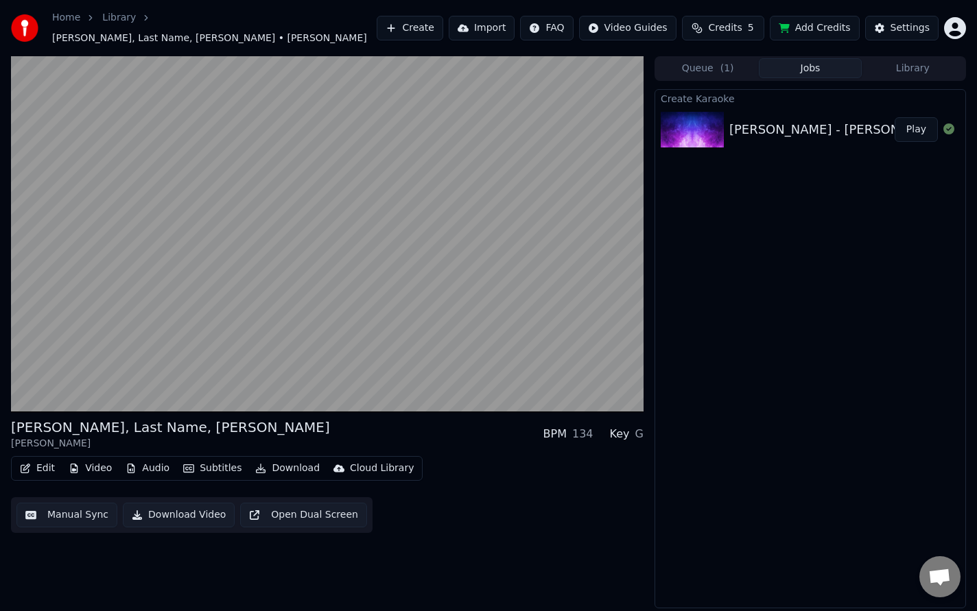
click at [641, 428] on div "G" at bounding box center [639, 434] width 8 height 16
click at [624, 428] on div "Key" at bounding box center [620, 434] width 20 height 16
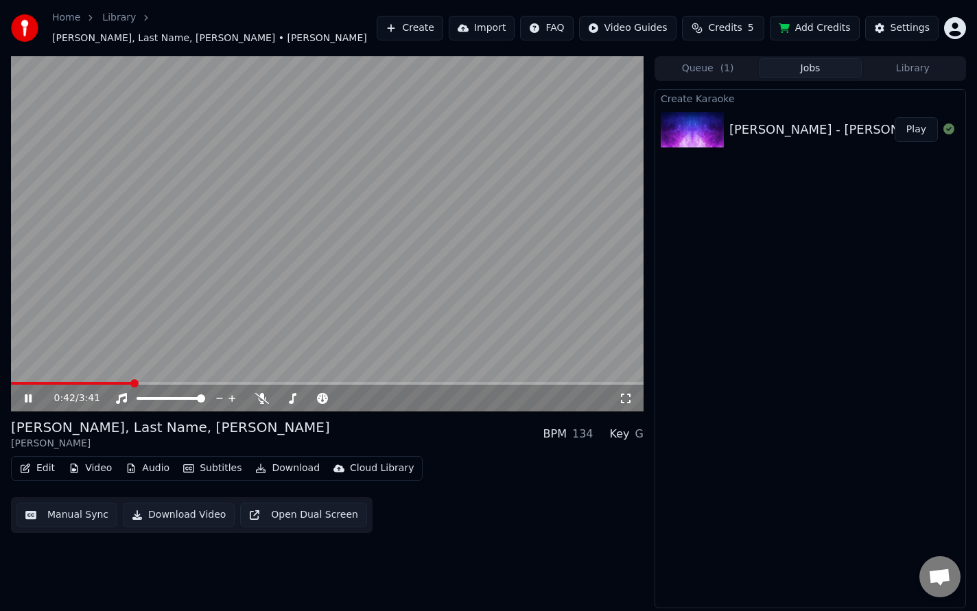
click at [25, 395] on icon at bounding box center [28, 399] width 7 height 8
click at [562, 428] on div "BPM" at bounding box center [555, 434] width 23 height 16
click at [645, 430] on div "0:42 / 3:41 [PERSON_NAME], Last Name, [PERSON_NAME] [PERSON_NAME] BPM 134 Key G…" at bounding box center [488, 332] width 977 height 552
click at [627, 428] on div "Key" at bounding box center [620, 434] width 20 height 16
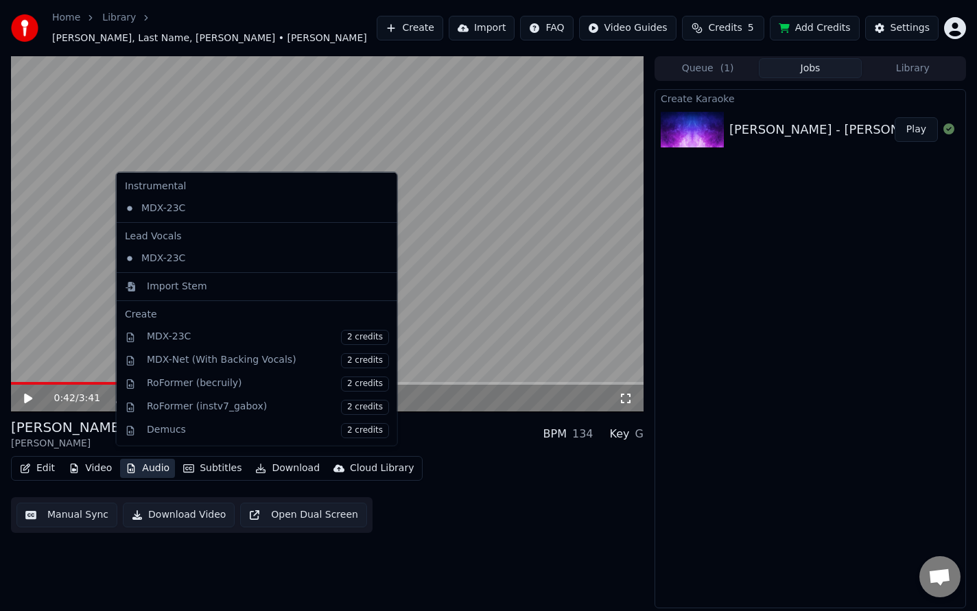
click at [150, 461] on button "Audio" at bounding box center [147, 468] width 55 height 19
click at [211, 357] on div "MDX-Net (With Backing Vocals) 2 credits" at bounding box center [268, 360] width 242 height 15
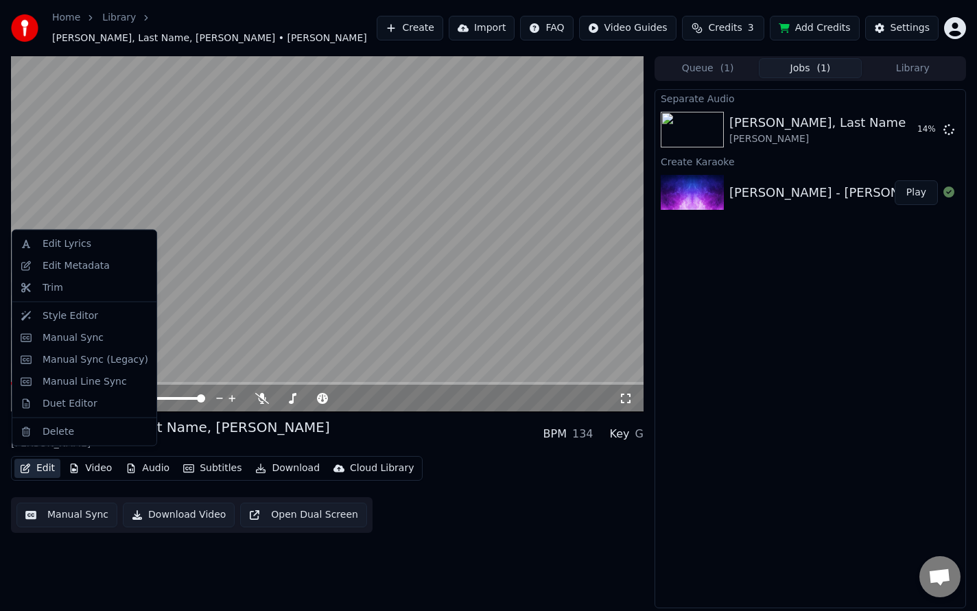
click at [45, 460] on button "Edit" at bounding box center [37, 468] width 46 height 19
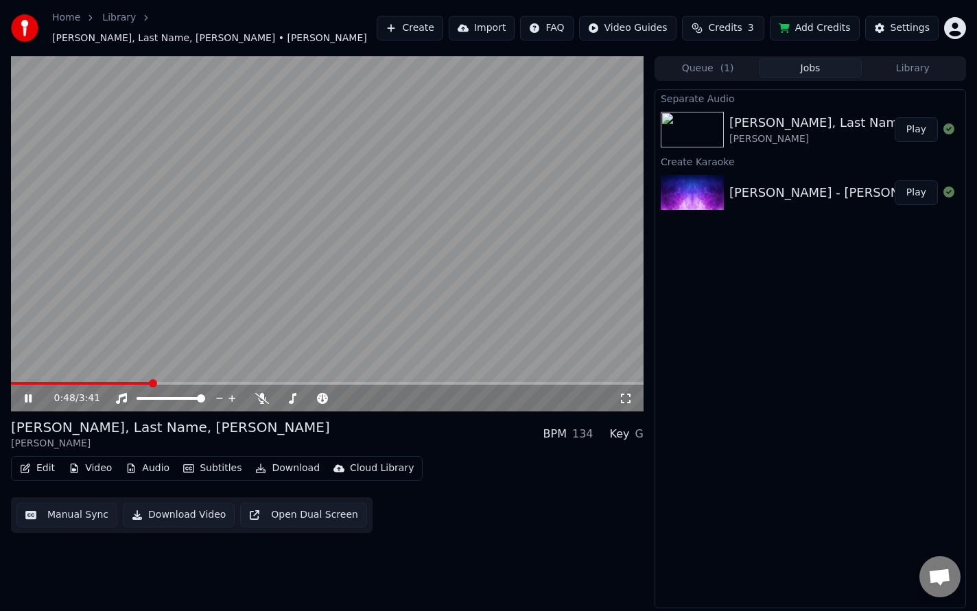
click at [801, 120] on div "[PERSON_NAME], Last Name, [PERSON_NAME]" at bounding box center [873, 122] width 287 height 19
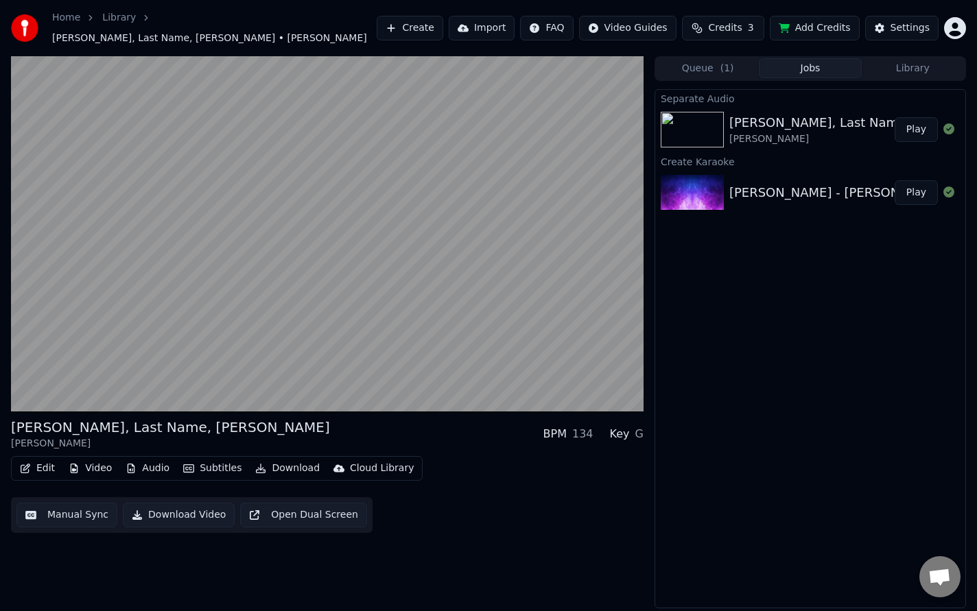
click at [798, 119] on div "[PERSON_NAME], Last Name, [PERSON_NAME]" at bounding box center [873, 122] width 287 height 19
click at [796, 183] on div "[PERSON_NAME] - [PERSON_NAME], Last Name, [PERSON_NAME]" at bounding box center [931, 192] width 402 height 19
click at [789, 117] on div "[PERSON_NAME], Last Name, [PERSON_NAME]" at bounding box center [873, 122] width 287 height 19
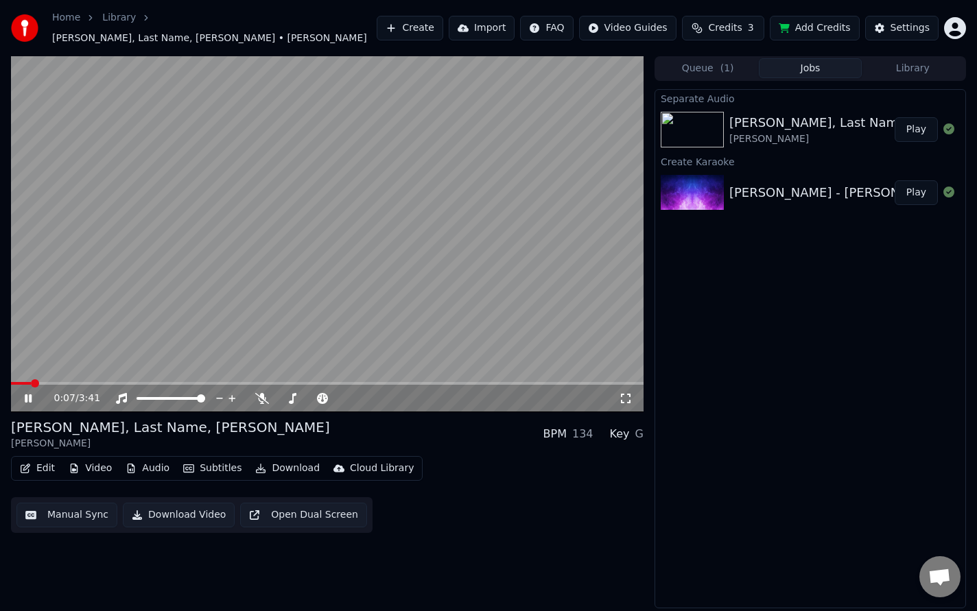
click at [31, 385] on span at bounding box center [35, 384] width 8 height 8
click at [159, 463] on button "Audio" at bounding box center [147, 468] width 55 height 19
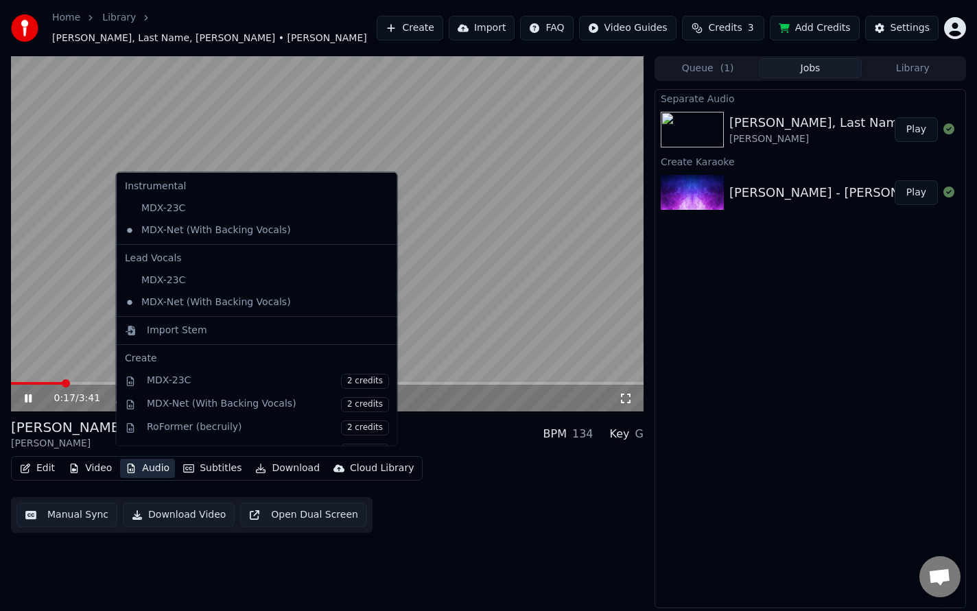
click at [428, 418] on div "[PERSON_NAME], Last Name, [PERSON_NAME] [PERSON_NAME] BPM 134 Key G" at bounding box center [327, 434] width 633 height 33
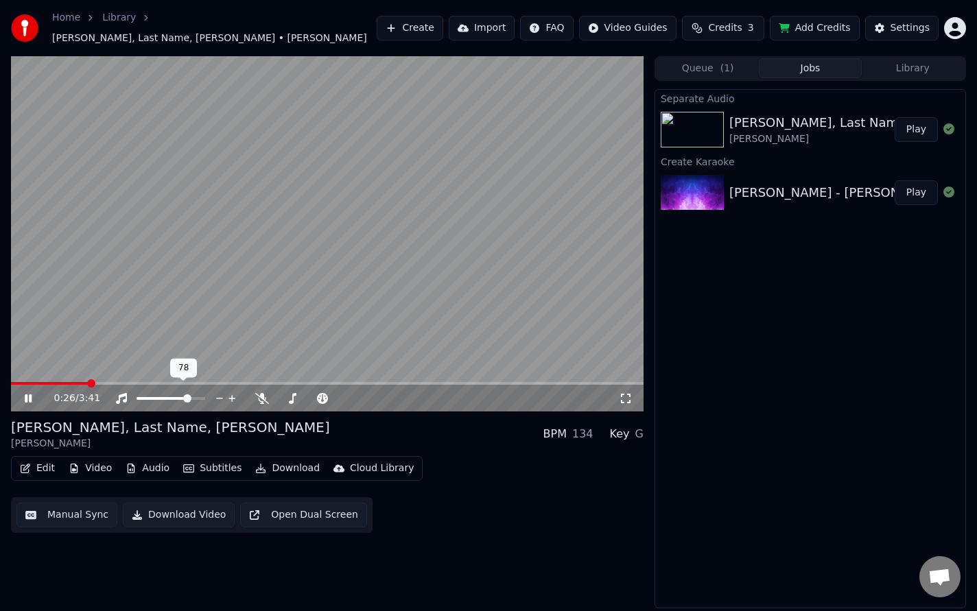
click at [189, 395] on span at bounding box center [187, 399] width 8 height 8
click at [264, 393] on icon at bounding box center [262, 398] width 14 height 11
click at [307, 395] on span at bounding box center [308, 399] width 8 height 8
click at [292, 395] on span at bounding box center [295, 399] width 8 height 8
click at [283, 397] on span at bounding box center [280, 398] width 7 height 3
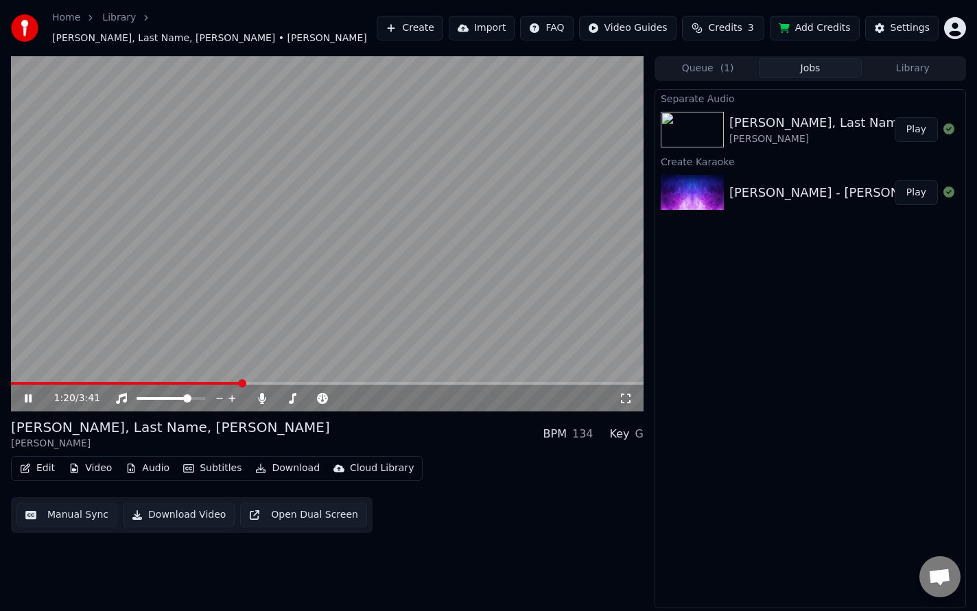
click at [622, 432] on div "Key" at bounding box center [620, 434] width 20 height 16
click at [640, 428] on div "G" at bounding box center [639, 434] width 8 height 16
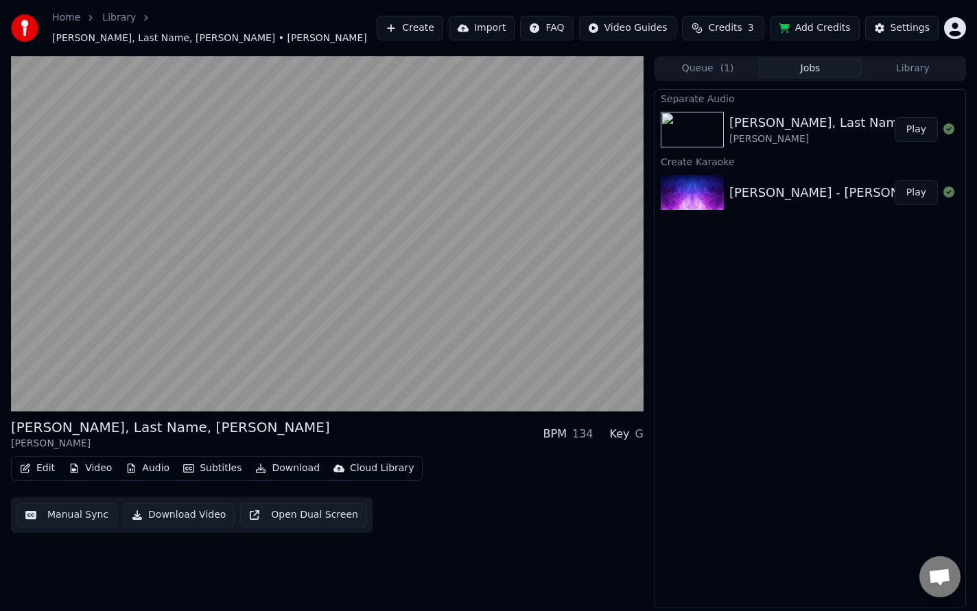
click at [571, 426] on div "BPM 134" at bounding box center [569, 434] width 50 height 16
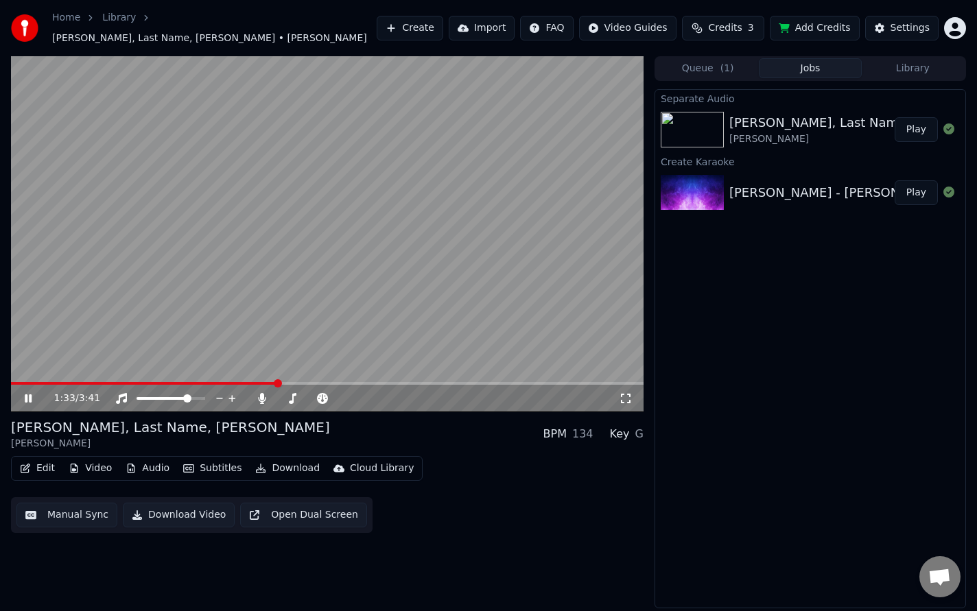
click at [708, 115] on img at bounding box center [692, 130] width 63 height 36
click at [725, 192] on div at bounding box center [695, 193] width 69 height 36
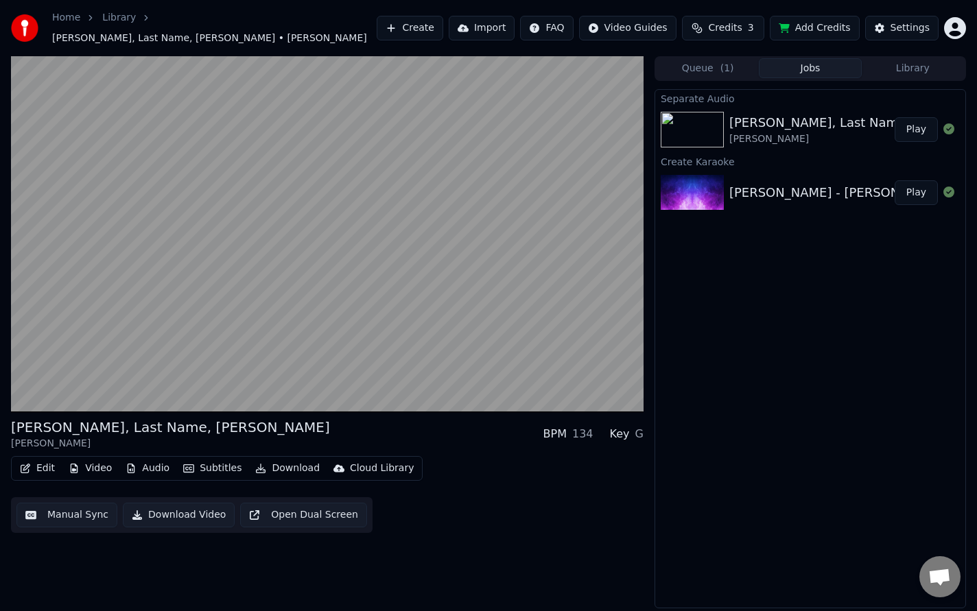
click at [907, 188] on button "Play" at bounding box center [916, 192] width 43 height 25
click at [950, 187] on icon at bounding box center [949, 192] width 11 height 11
click at [951, 113] on div "[PERSON_NAME], Last Name, [PERSON_NAME] [PERSON_NAME] Play" at bounding box center [810, 129] width 310 height 47
click at [953, 187] on icon at bounding box center [949, 192] width 11 height 11
click at [713, 124] on img at bounding box center [692, 130] width 63 height 36
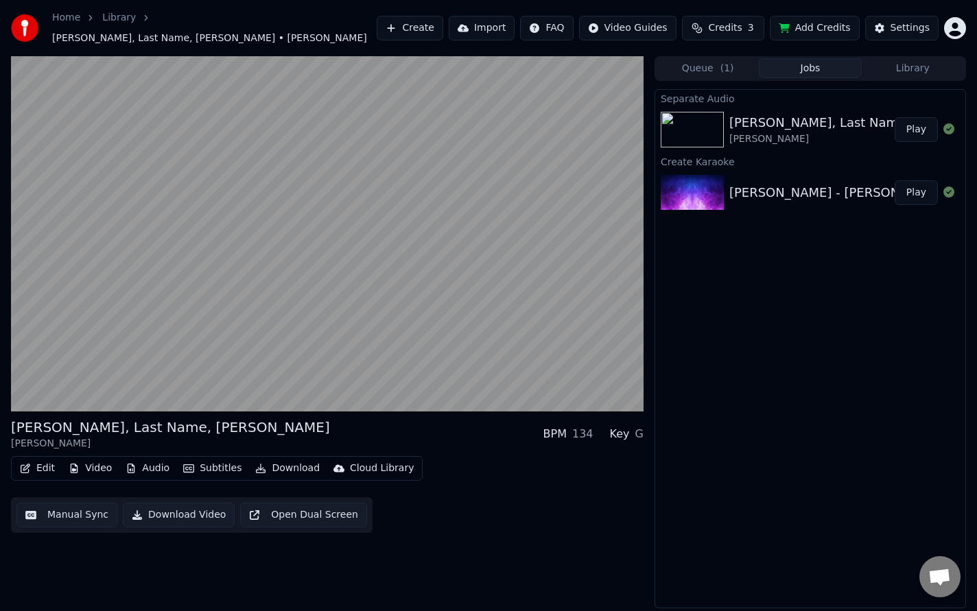
click at [709, 195] on img at bounding box center [692, 193] width 63 height 36
click at [701, 120] on img at bounding box center [692, 130] width 63 height 36
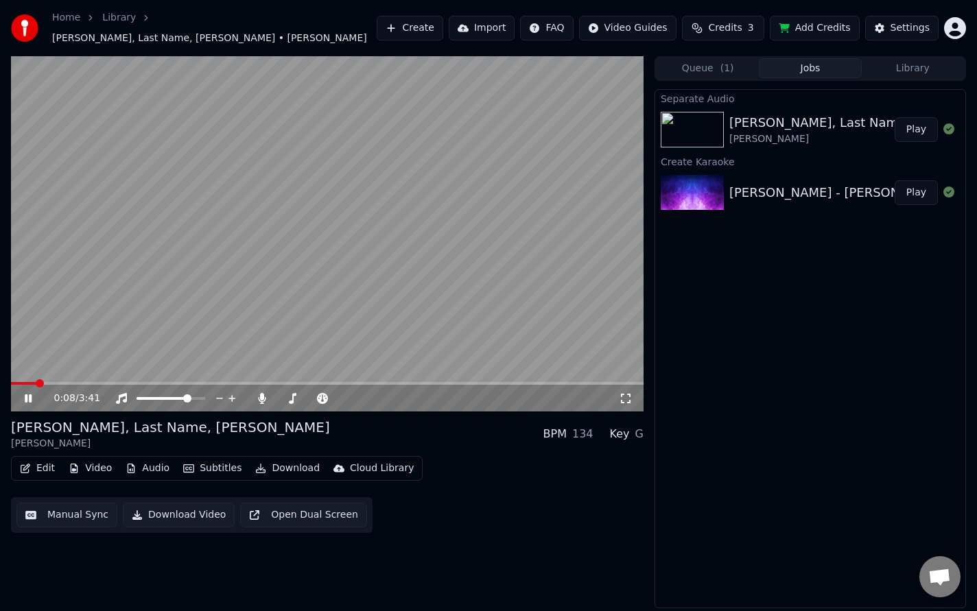
click at [27, 395] on icon at bounding box center [28, 399] width 7 height 8
click at [808, 187] on div "[PERSON_NAME] - [PERSON_NAME], Last Name, [PERSON_NAME]" at bounding box center [931, 192] width 402 height 19
click at [951, 125] on icon at bounding box center [949, 129] width 11 height 11
click at [948, 187] on icon at bounding box center [949, 192] width 11 height 11
click at [955, 124] on div at bounding box center [949, 129] width 22 height 16
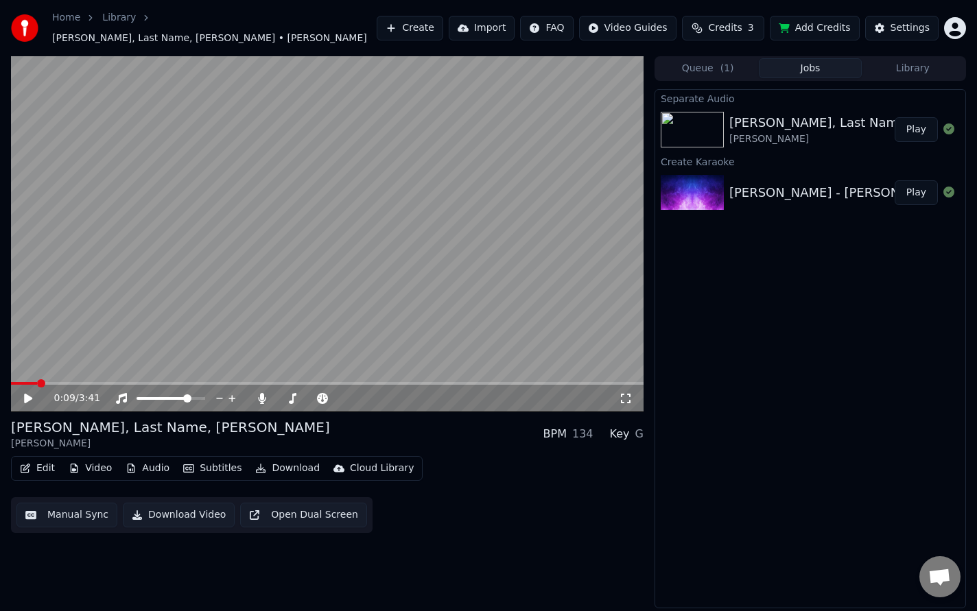
click at [955, 124] on div at bounding box center [949, 129] width 22 height 16
click at [778, 175] on div "[PERSON_NAME] - [PERSON_NAME], Last Name, [PERSON_NAME] Play" at bounding box center [810, 193] width 310 height 47
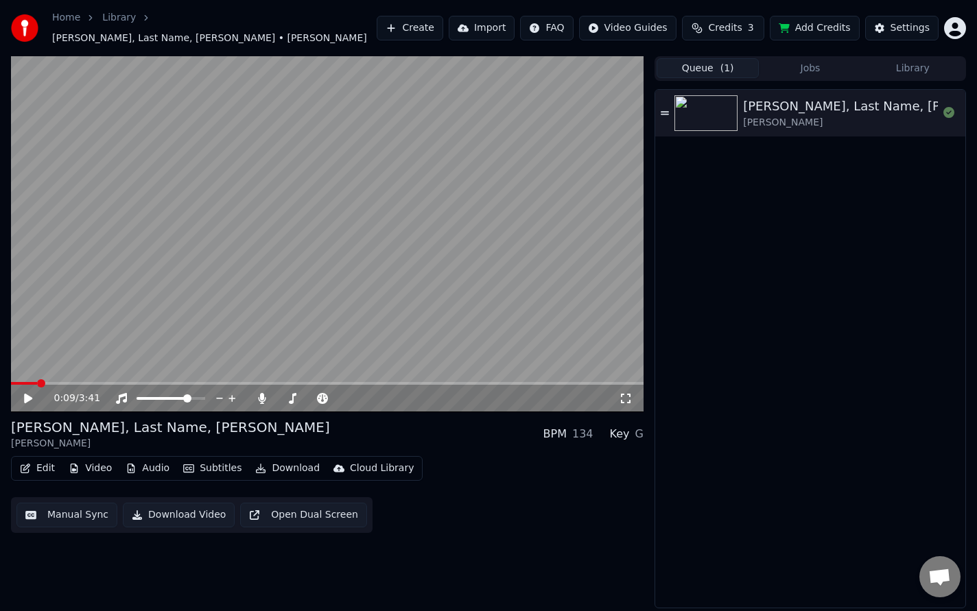
click at [732, 67] on button "Queue ( 1 )" at bounding box center [708, 68] width 102 height 20
click at [782, 119] on div "[PERSON_NAME]" at bounding box center [886, 123] width 287 height 14
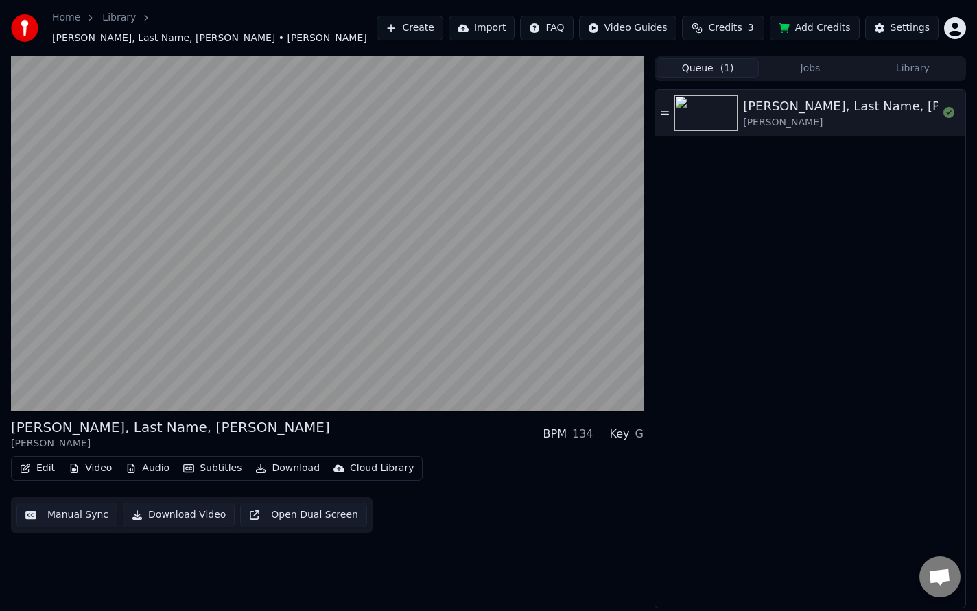
click at [804, 62] on button "Jobs" at bounding box center [810, 68] width 102 height 20
click at [725, 62] on span "( 1 )" at bounding box center [728, 69] width 14 height 14
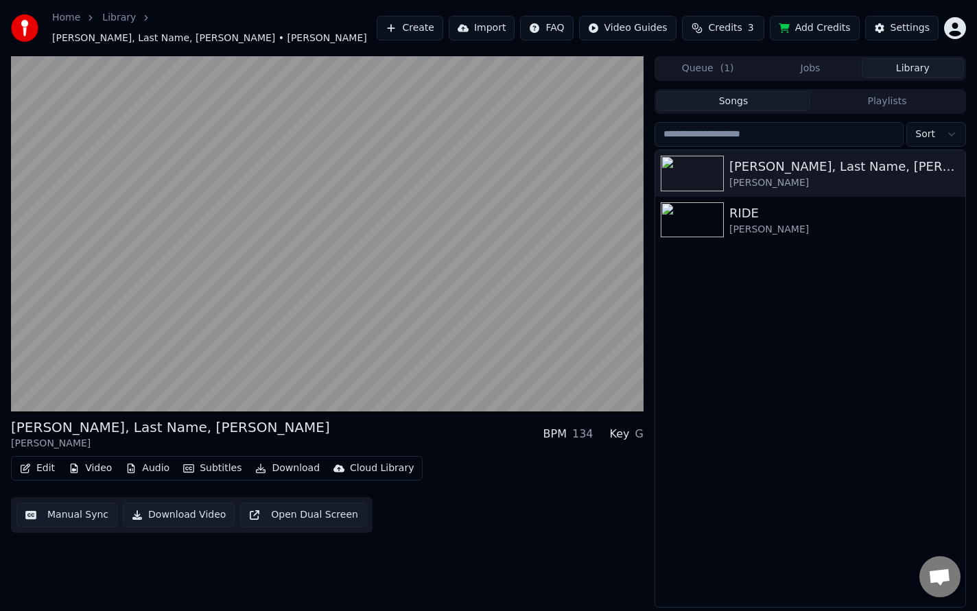
click at [896, 62] on button "Library" at bounding box center [913, 68] width 102 height 20
click at [708, 169] on img at bounding box center [692, 174] width 63 height 36
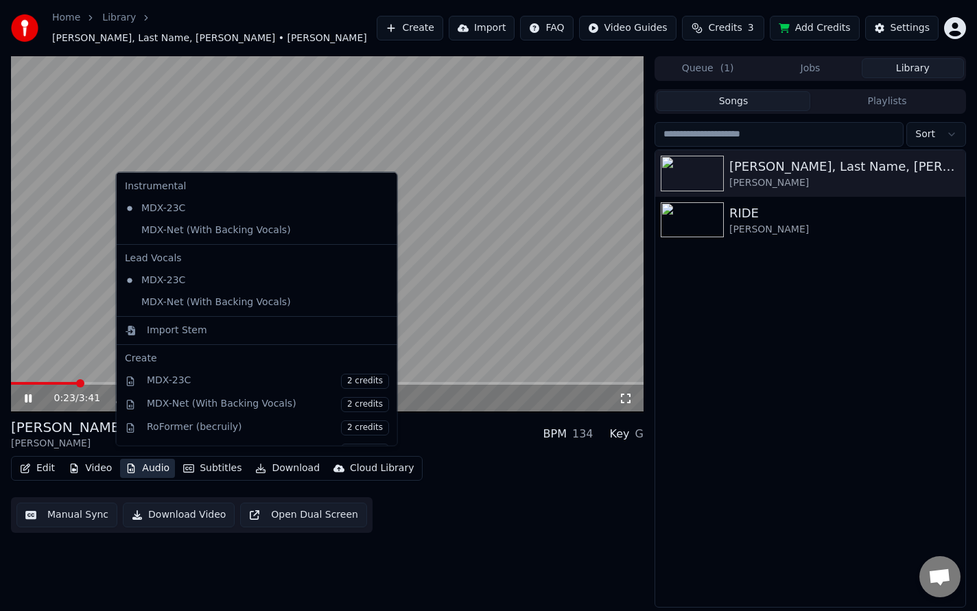
click at [149, 463] on button "Audio" at bounding box center [147, 468] width 55 height 19
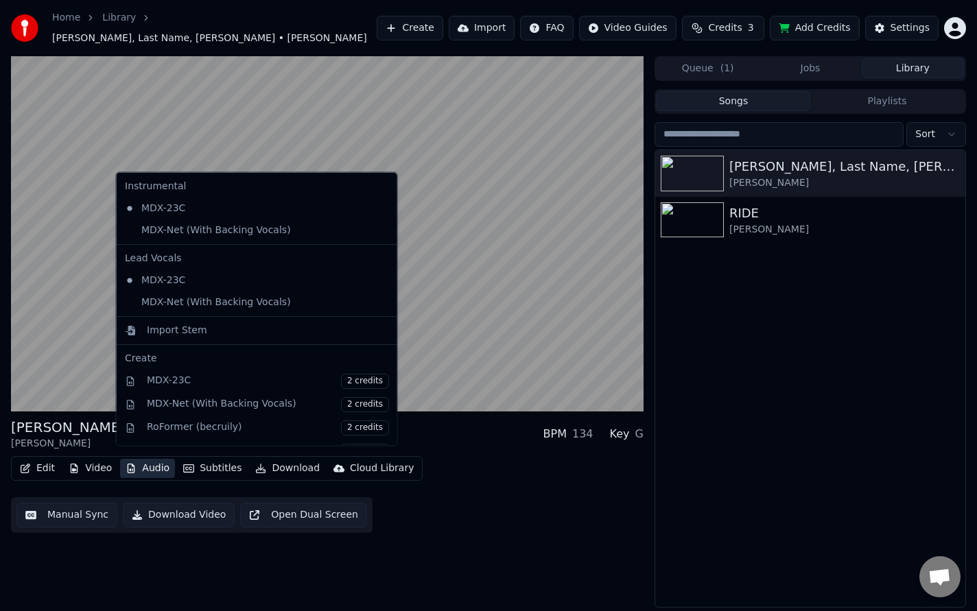
click at [150, 462] on button "Audio" at bounding box center [147, 468] width 55 height 19
click at [214, 226] on div "MDX-Net (With Backing Vocals)" at bounding box center [246, 230] width 255 height 22
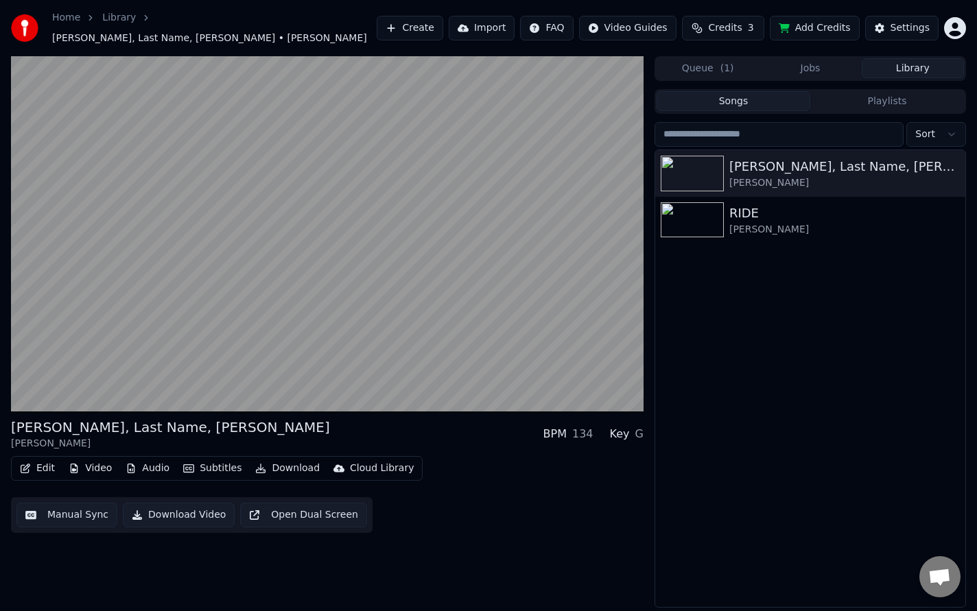
click at [150, 461] on button "Audio" at bounding box center [147, 468] width 55 height 19
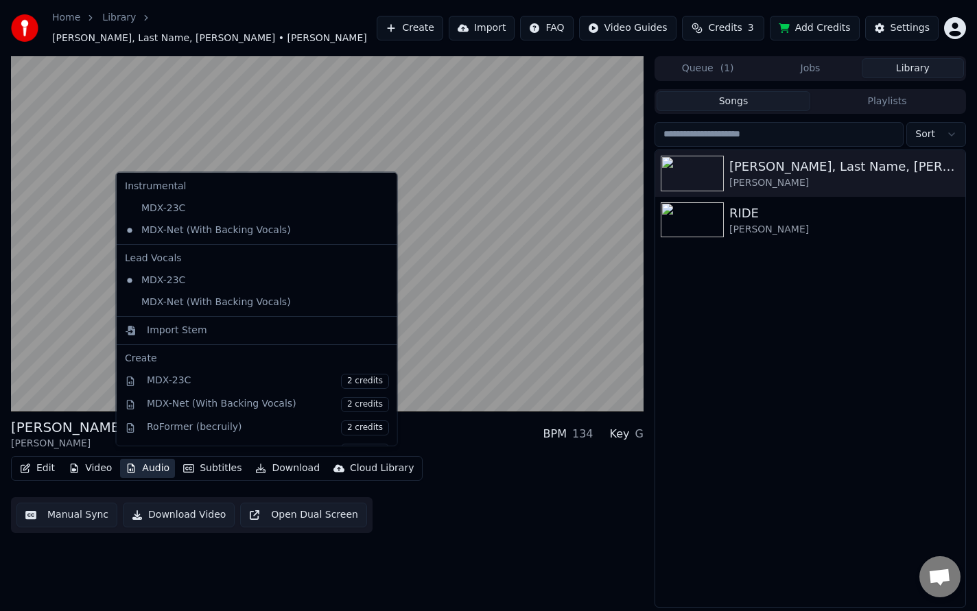
click at [439, 432] on div "[PERSON_NAME], Last Name, [PERSON_NAME] [PERSON_NAME] BPM 134 Key G" at bounding box center [327, 434] width 633 height 33
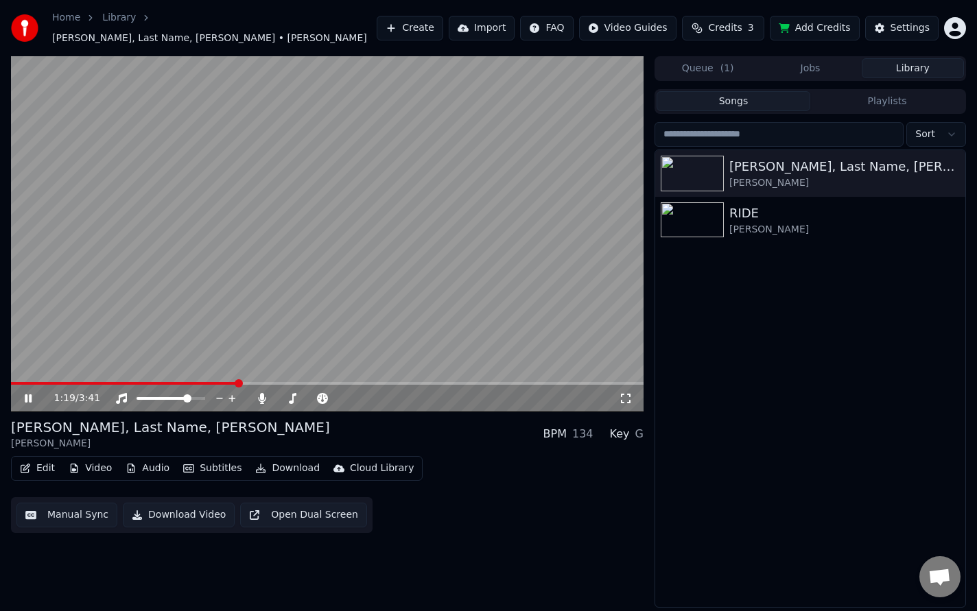
click at [639, 428] on div "G" at bounding box center [639, 434] width 8 height 16
click at [622, 428] on div "Key" at bounding box center [620, 434] width 20 height 16
click at [376, 395] on span at bounding box center [372, 399] width 8 height 8
click at [358, 395] on span at bounding box center [357, 399] width 8 height 8
click at [347, 395] on span at bounding box center [346, 399] width 8 height 8
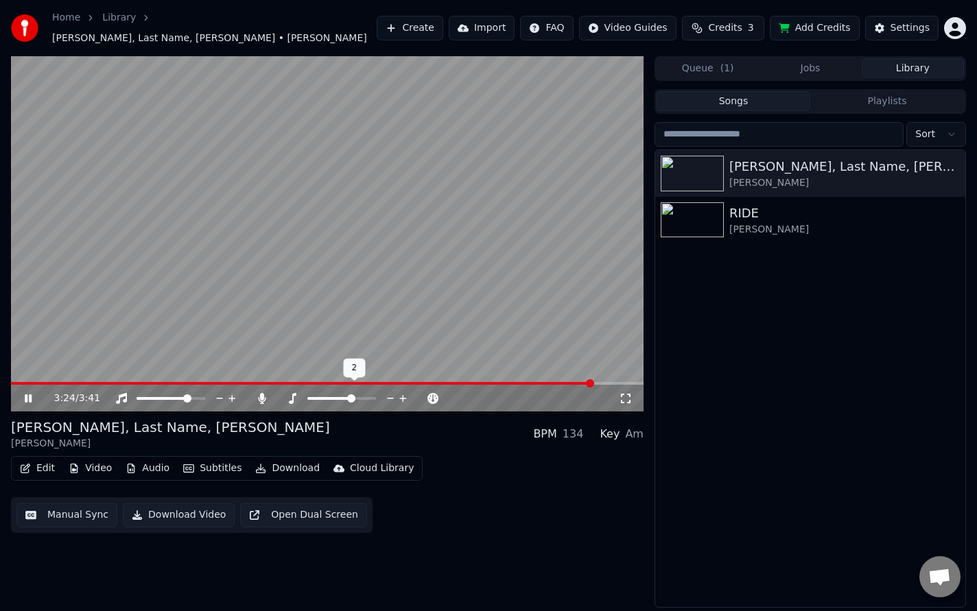
click at [350, 395] on span at bounding box center [351, 399] width 8 height 8
click at [162, 373] on video at bounding box center [327, 234] width 633 height 356
click at [171, 382] on span at bounding box center [91, 383] width 160 height 3
click at [29, 394] on icon at bounding box center [28, 399] width 8 height 10
click at [360, 397] on span at bounding box center [341, 398] width 69 height 3
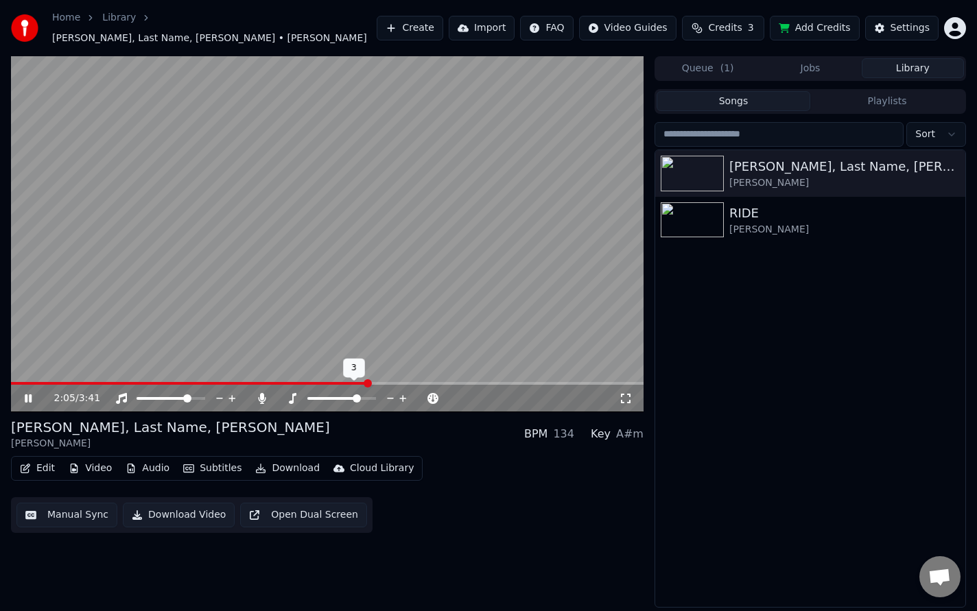
click at [351, 393] on div at bounding box center [354, 399] width 110 height 14
click at [350, 397] on span at bounding box center [332, 398] width 51 height 3
click at [350, 395] on span at bounding box center [351, 399] width 8 height 8
click at [362, 397] on span at bounding box center [341, 398] width 69 height 3
click at [351, 397] on span at bounding box center [335, 398] width 57 height 3
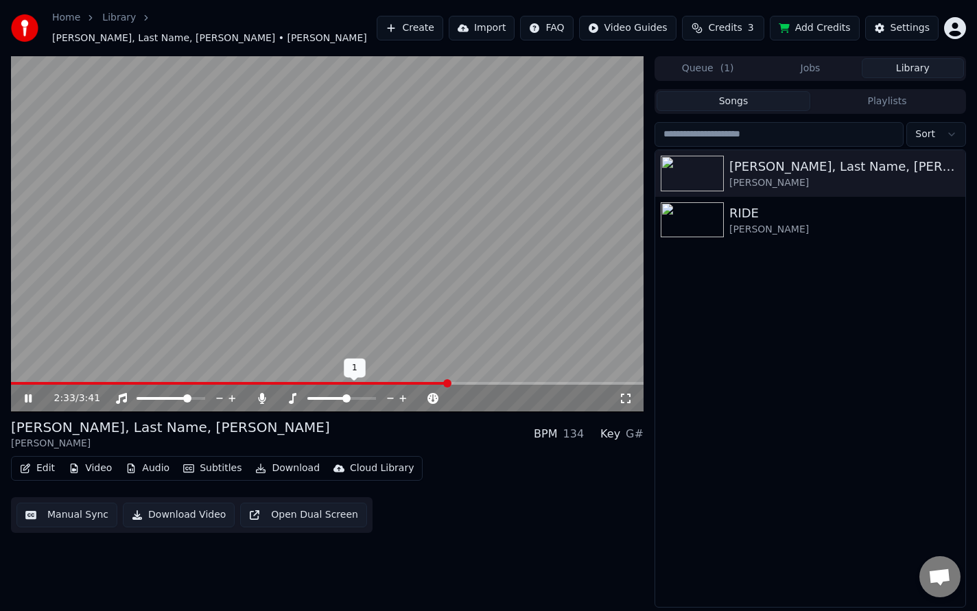
click at [346, 397] on span at bounding box center [327, 398] width 40 height 3
click at [353, 397] on span at bounding box center [341, 398] width 69 height 3
click at [364, 394] on div at bounding box center [384, 399] width 110 height 14
click at [366, 397] on span at bounding box center [352, 398] width 29 height 3
click at [361, 395] on span at bounding box center [362, 399] width 8 height 8
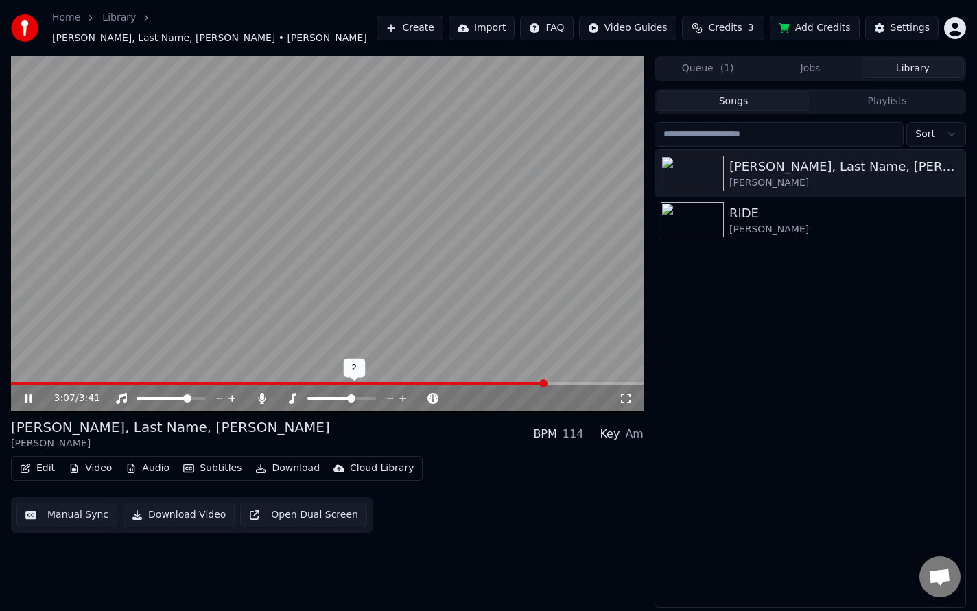
click at [355, 395] on span at bounding box center [351, 399] width 8 height 8
click at [359, 392] on div at bounding box center [354, 399] width 110 height 14
click at [358, 397] on span at bounding box center [341, 398] width 69 height 3
click at [355, 395] on span at bounding box center [357, 399] width 8 height 8
drag, startPoint x: 402, startPoint y: 385, endPoint x: 345, endPoint y: 386, distance: 57.7
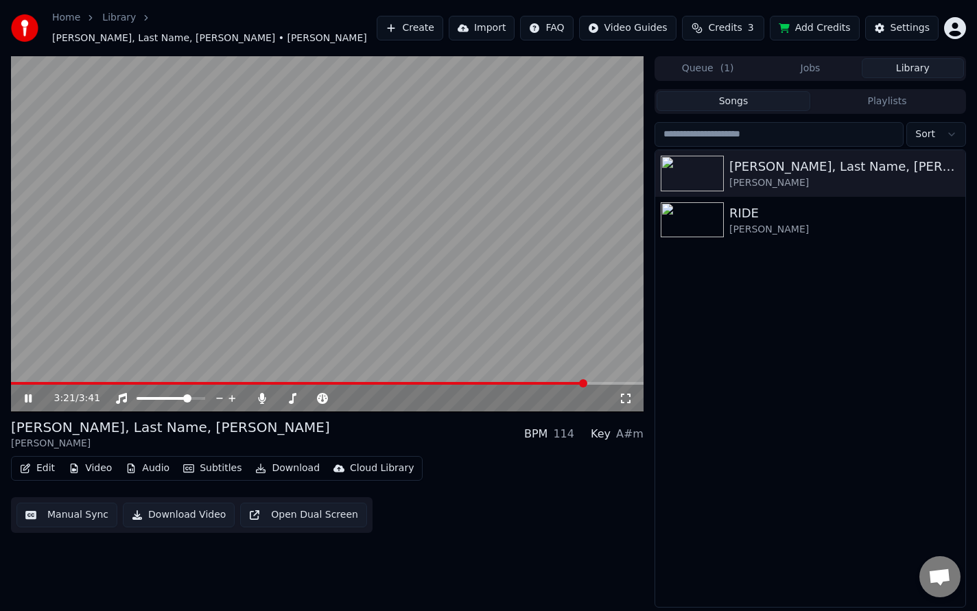
click at [345, 392] on div "3:21 / 3:41" at bounding box center [336, 399] width 565 height 14
click at [369, 397] on span at bounding box center [372, 398] width 69 height 3
click at [364, 392] on div at bounding box center [384, 399] width 110 height 14
click at [364, 397] on span at bounding box center [351, 398] width 27 height 3
click at [367, 395] on span at bounding box center [365, 399] width 8 height 8
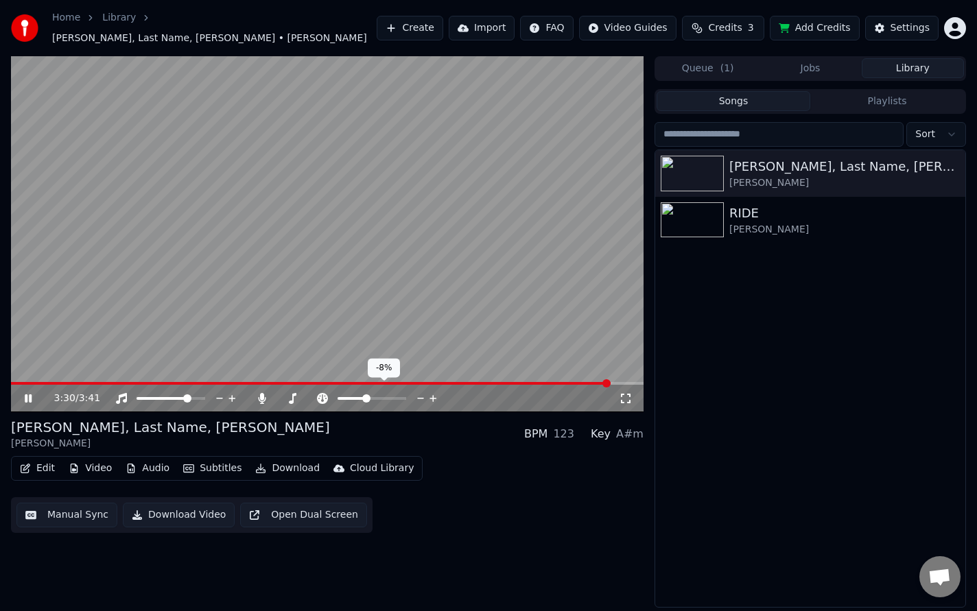
click at [366, 395] on span at bounding box center [366, 399] width 8 height 8
click at [354, 395] on span at bounding box center [357, 399] width 8 height 8
click at [351, 397] on span at bounding box center [330, 398] width 46 height 3
click at [247, 382] on span at bounding box center [320, 383] width 618 height 3
click at [375, 392] on div at bounding box center [384, 399] width 110 height 14
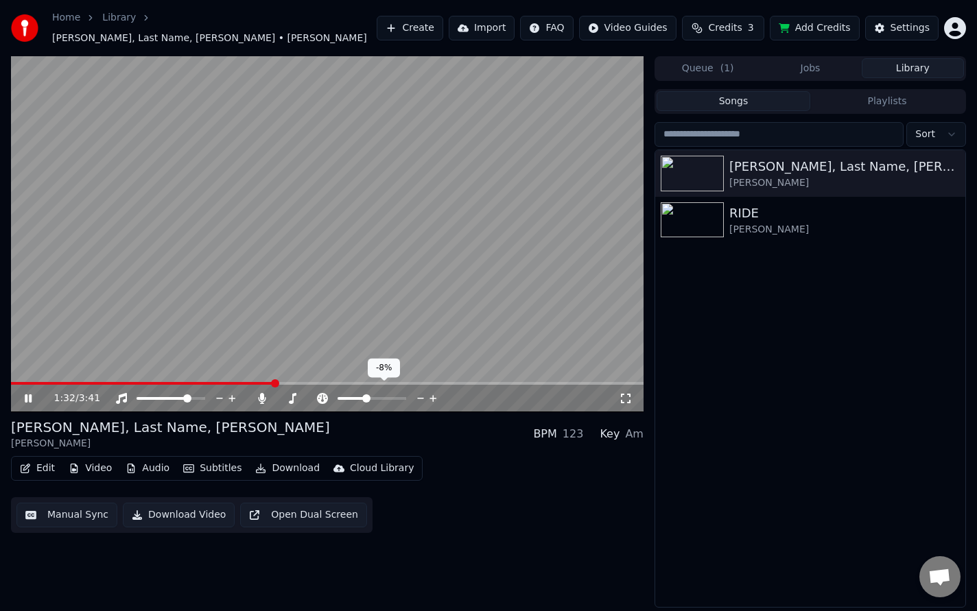
click at [377, 392] on div at bounding box center [384, 399] width 110 height 14
click at [384, 395] on span at bounding box center [383, 399] width 8 height 8
click at [376, 395] on span at bounding box center [376, 399] width 8 height 8
click at [382, 395] on span at bounding box center [381, 399] width 8 height 8
click at [377, 395] on span at bounding box center [381, 399] width 8 height 8
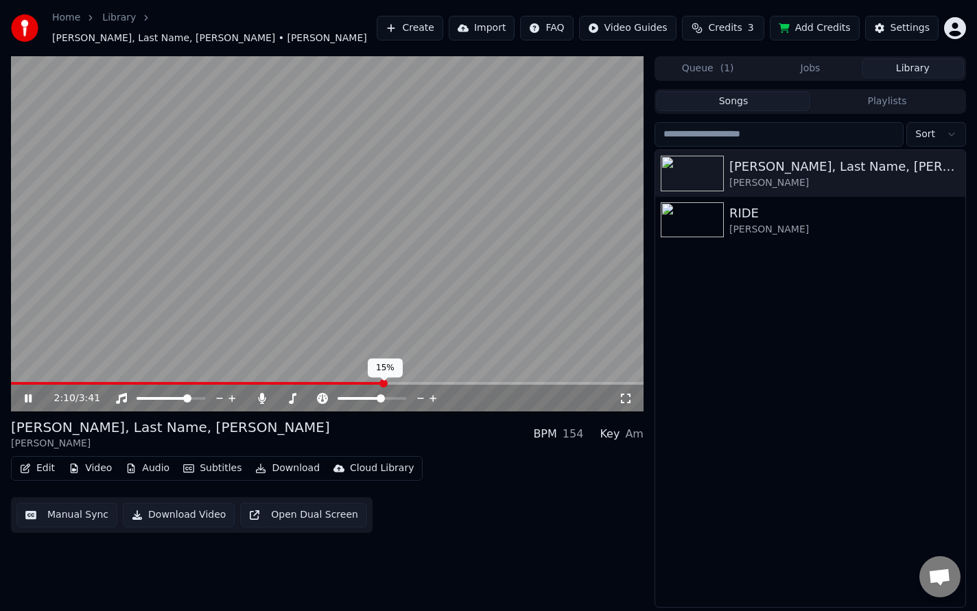
click at [376, 397] on span at bounding box center [360, 398] width 45 height 3
click at [26, 395] on icon at bounding box center [28, 399] width 7 height 8
click at [710, 216] on img at bounding box center [692, 220] width 63 height 36
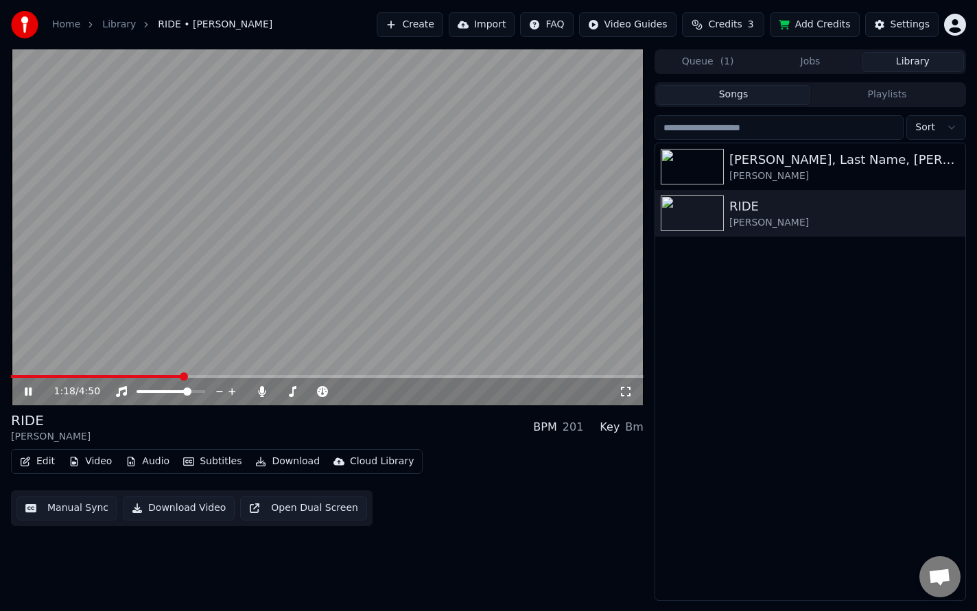
click at [32, 388] on icon at bounding box center [38, 391] width 32 height 11
